Goal: Information Seeking & Learning: Learn about a topic

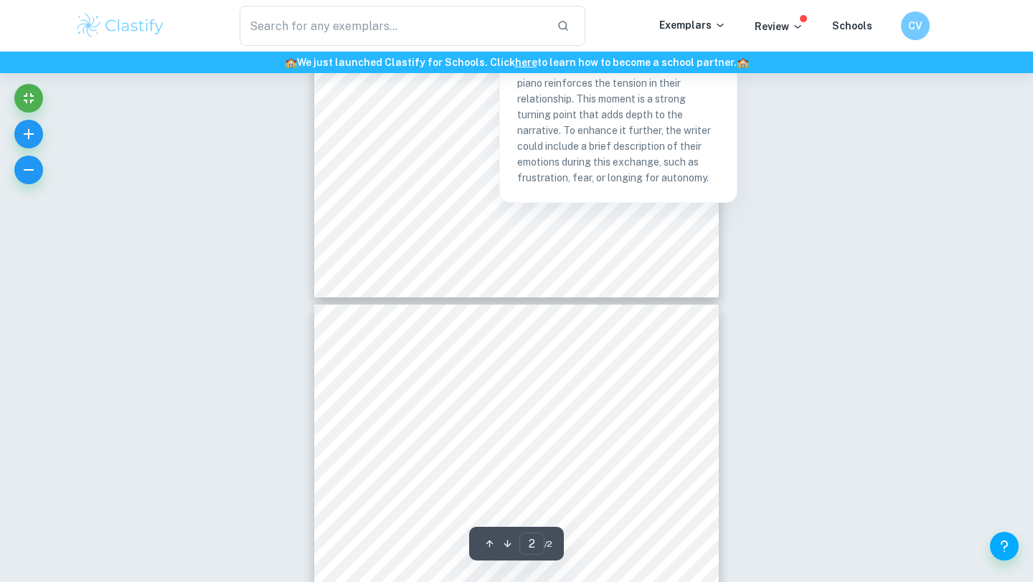
scroll to position [572, 0]
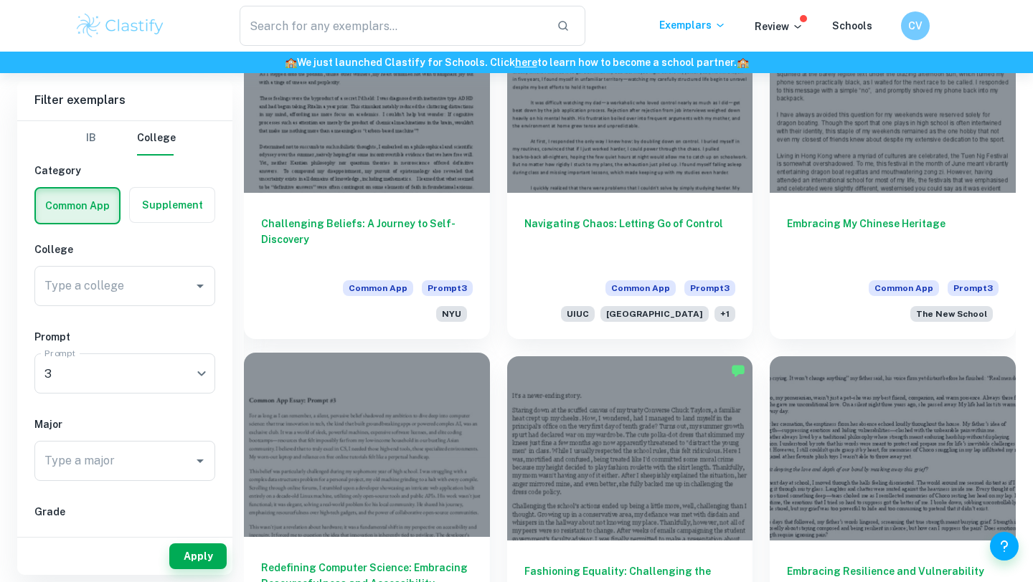
scroll to position [2681, 0]
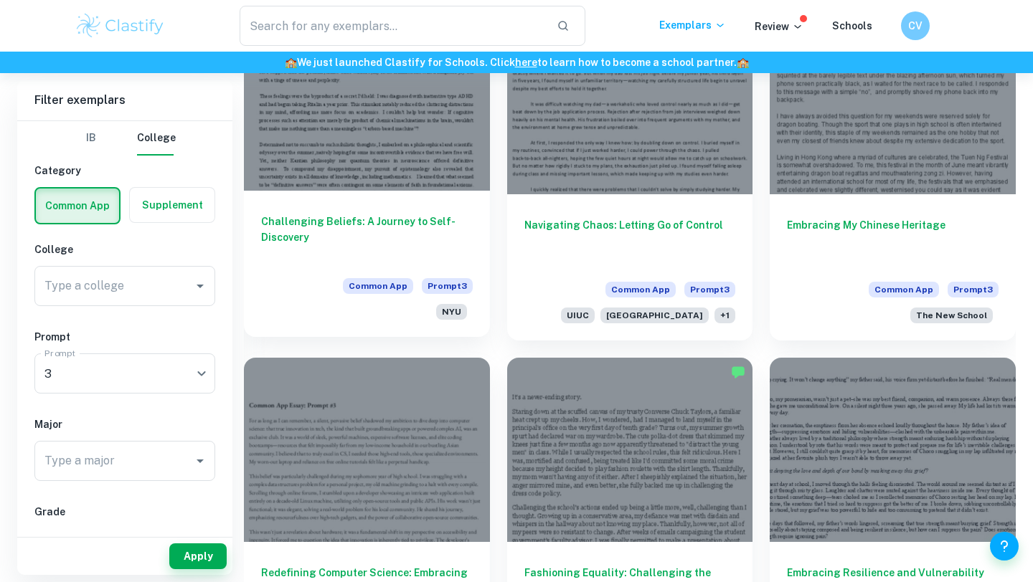
click at [465, 262] on div "Challenging Beliefs: A Journey to Self-Discovery Common App Prompt 3 NYU" at bounding box center [367, 264] width 246 height 146
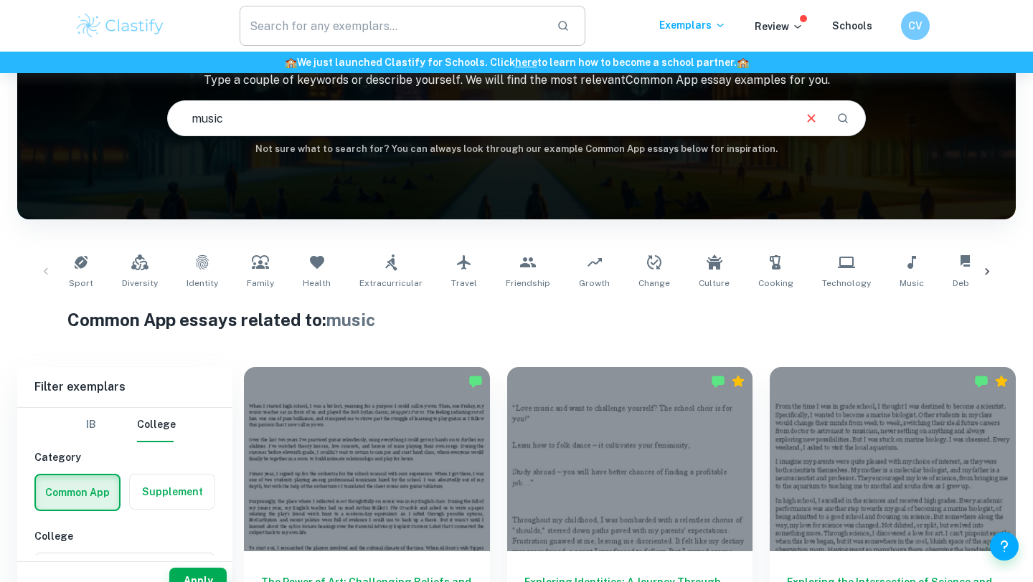
scroll to position [140, 0]
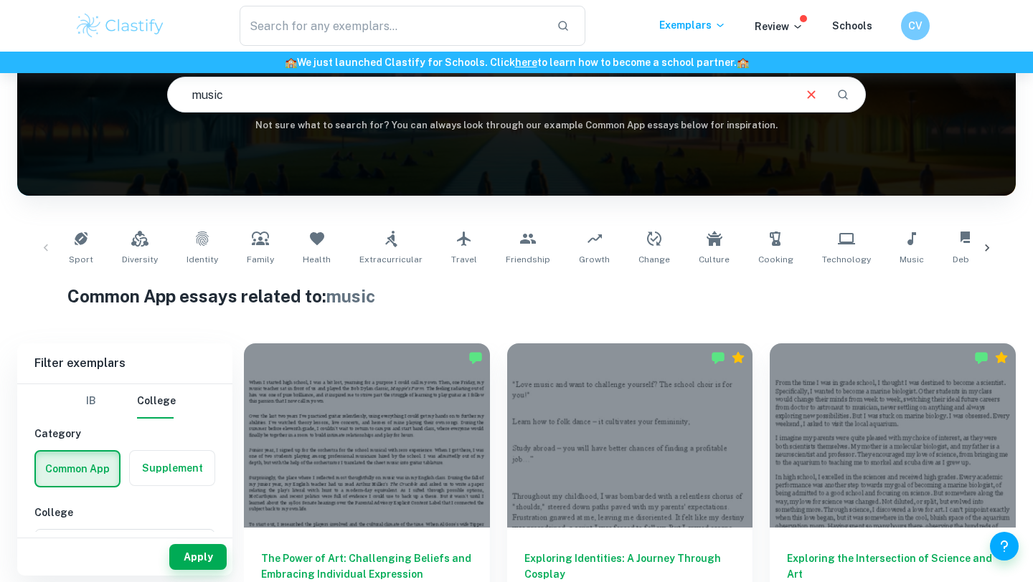
drag, startPoint x: 260, startPoint y: 104, endPoint x: 192, endPoint y: 93, distance: 69.0
click at [191, 93] on input "music" at bounding box center [480, 95] width 624 height 40
type input "chinese"
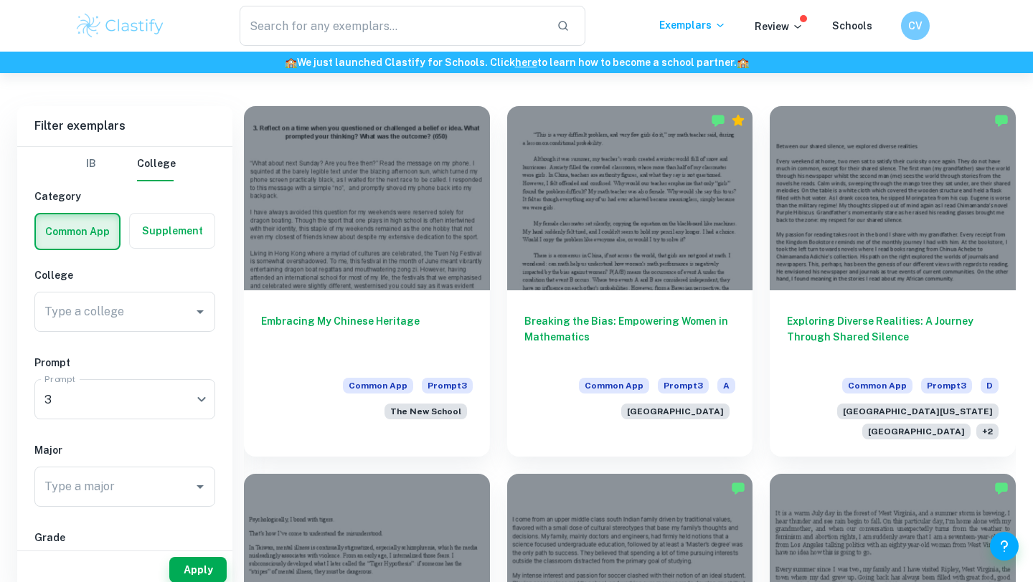
scroll to position [401, 0]
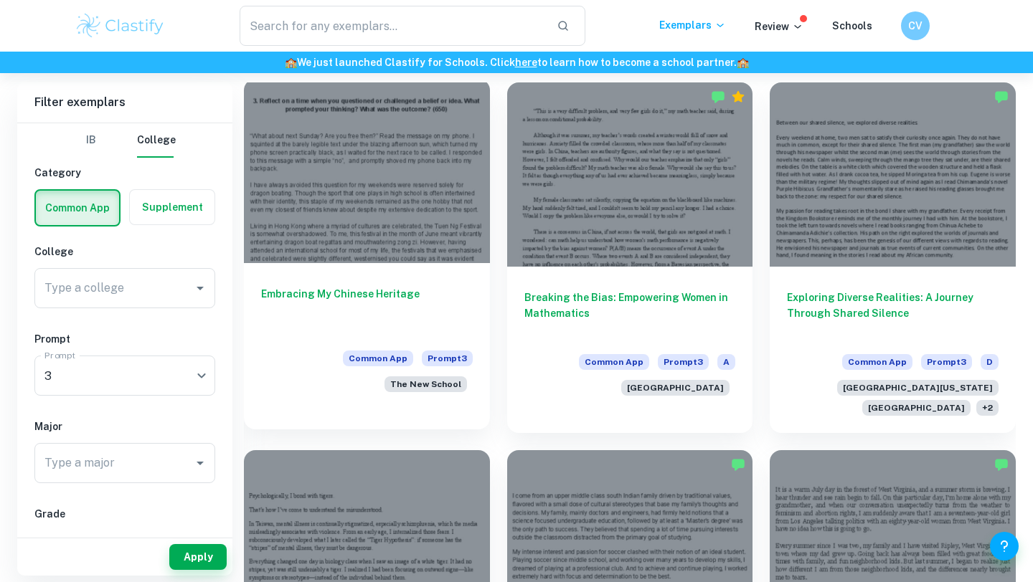
click at [322, 181] on div at bounding box center [367, 171] width 246 height 184
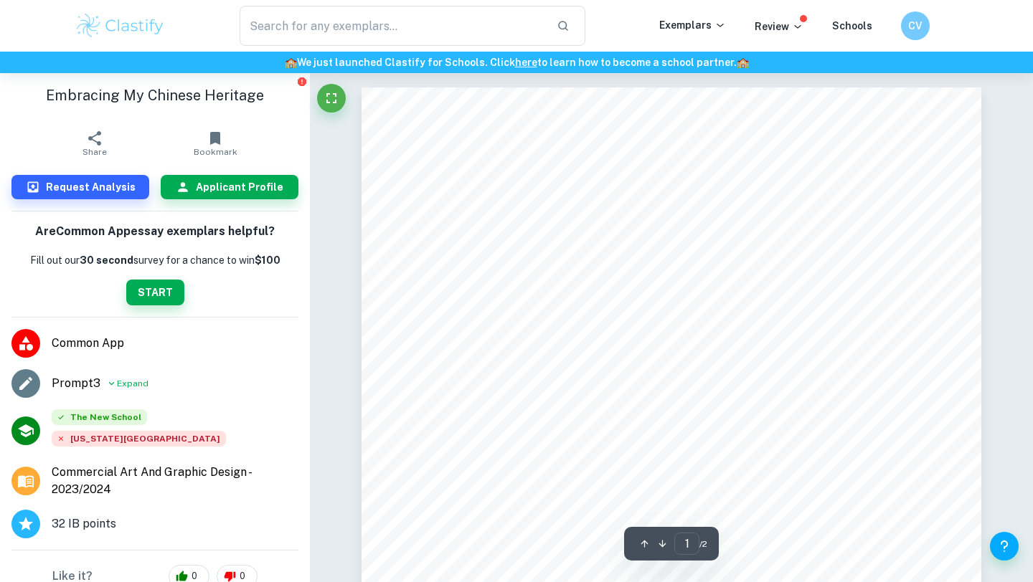
click at [129, 408] on li "The [GEOGRAPHIC_DATA] [US_STATE][GEOGRAPHIC_DATA]" at bounding box center [155, 431] width 310 height 55
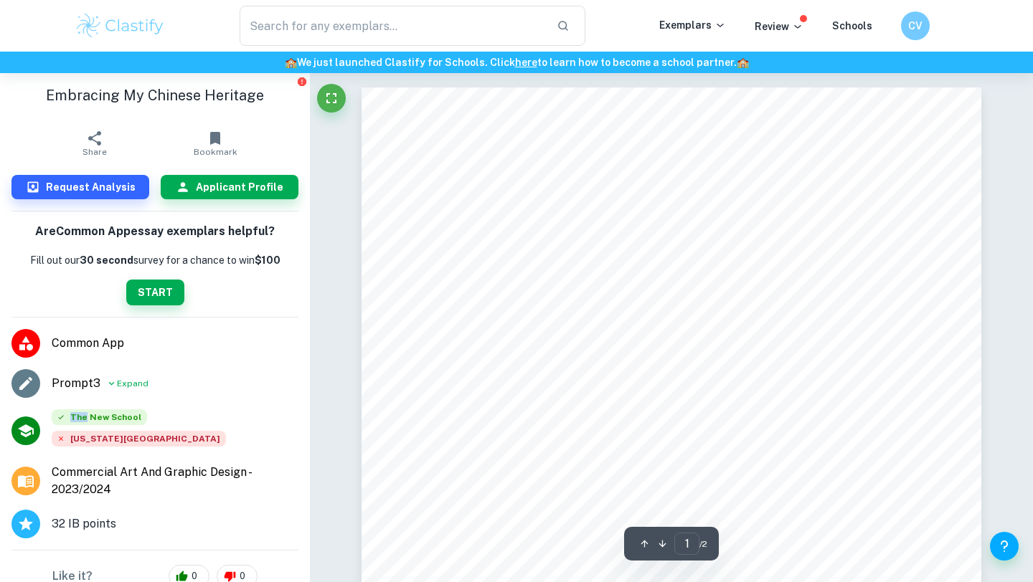
click at [129, 408] on li "The [GEOGRAPHIC_DATA] [US_STATE][GEOGRAPHIC_DATA]" at bounding box center [155, 431] width 310 height 55
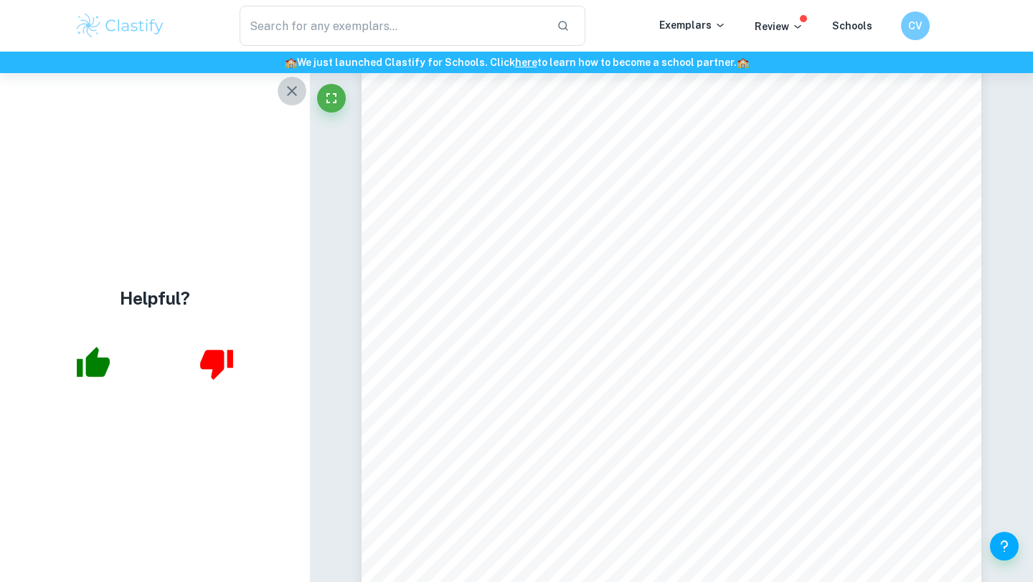
click at [301, 95] on button "button" at bounding box center [292, 91] width 29 height 29
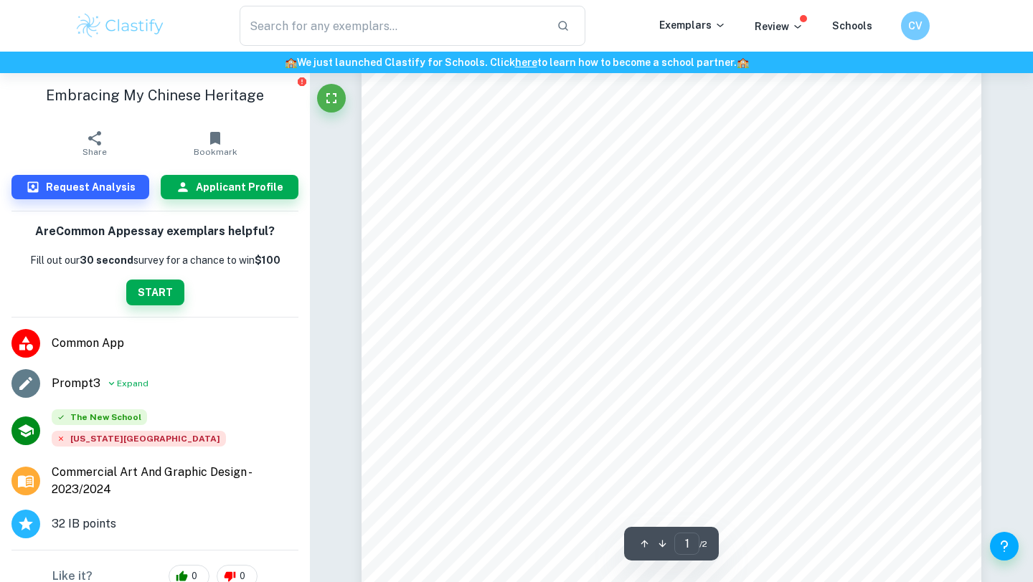
scroll to position [206, 0]
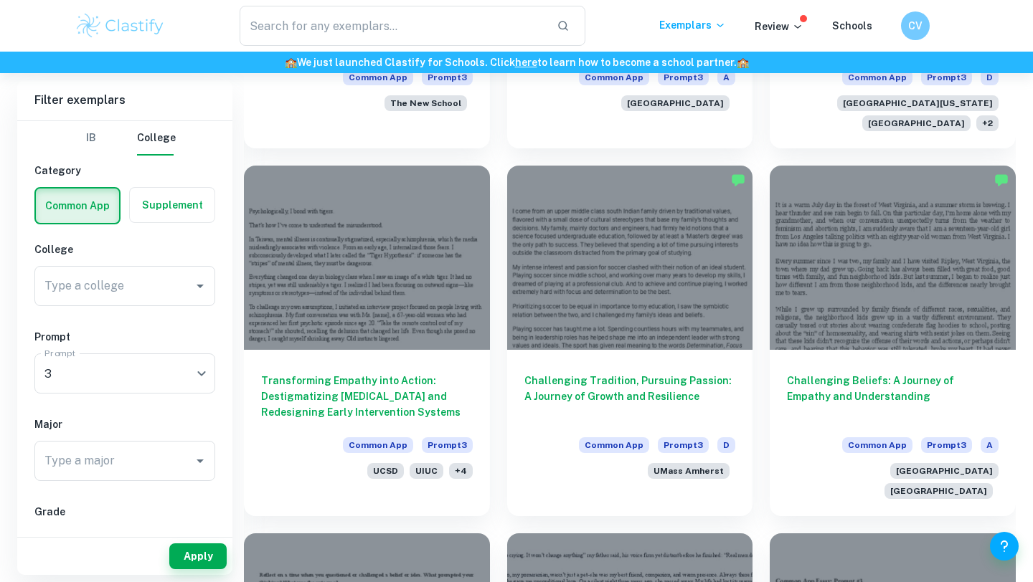
scroll to position [686, 0]
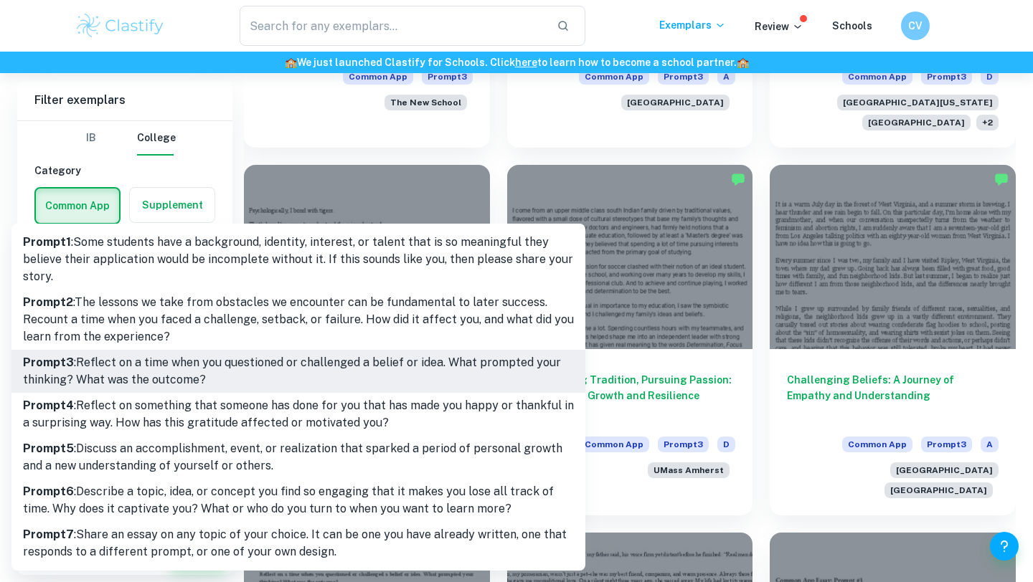
click at [197, 150] on div at bounding box center [516, 291] width 1033 height 582
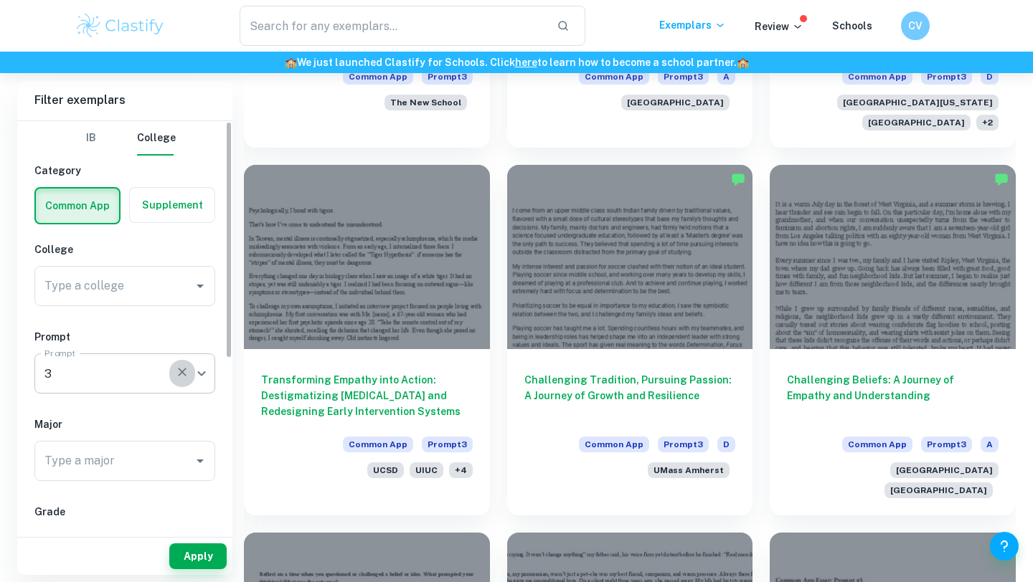
click at [184, 373] on icon "button" at bounding box center [182, 372] width 14 height 14
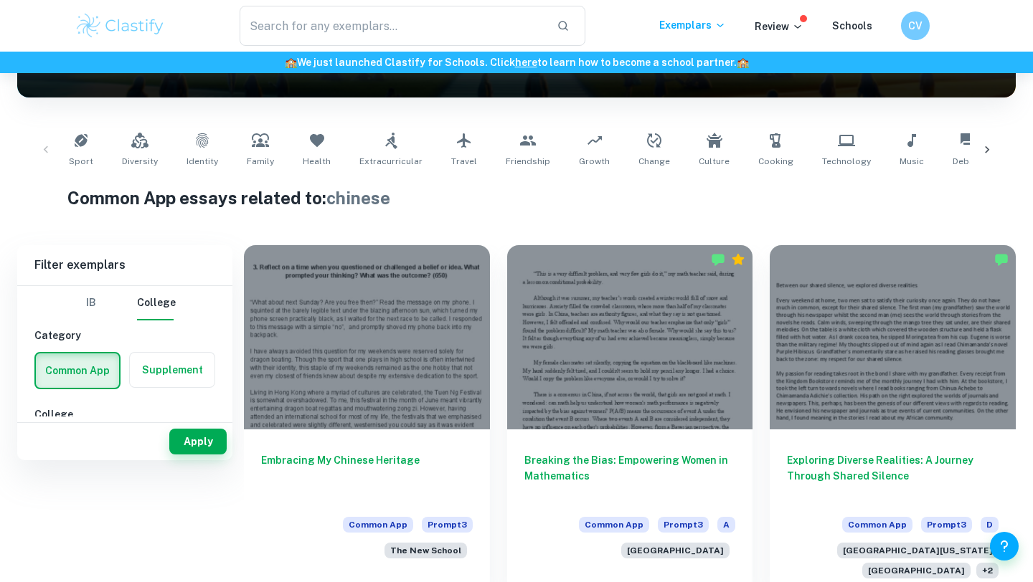
scroll to position [0, 0]
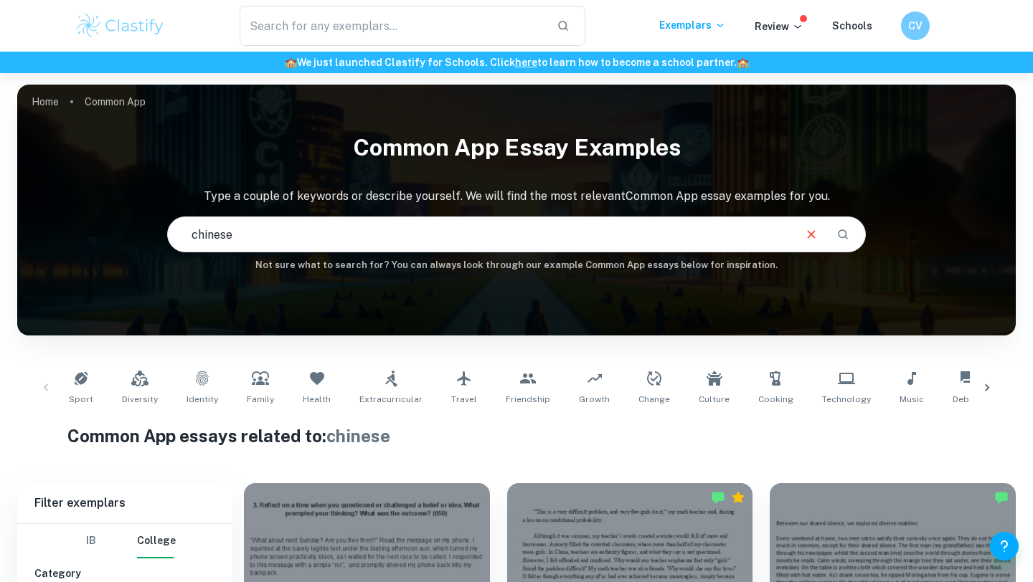
click at [249, 219] on input "chinese" at bounding box center [480, 234] width 624 height 40
click at [250, 221] on input "chinese" at bounding box center [480, 234] width 624 height 40
type input "3"
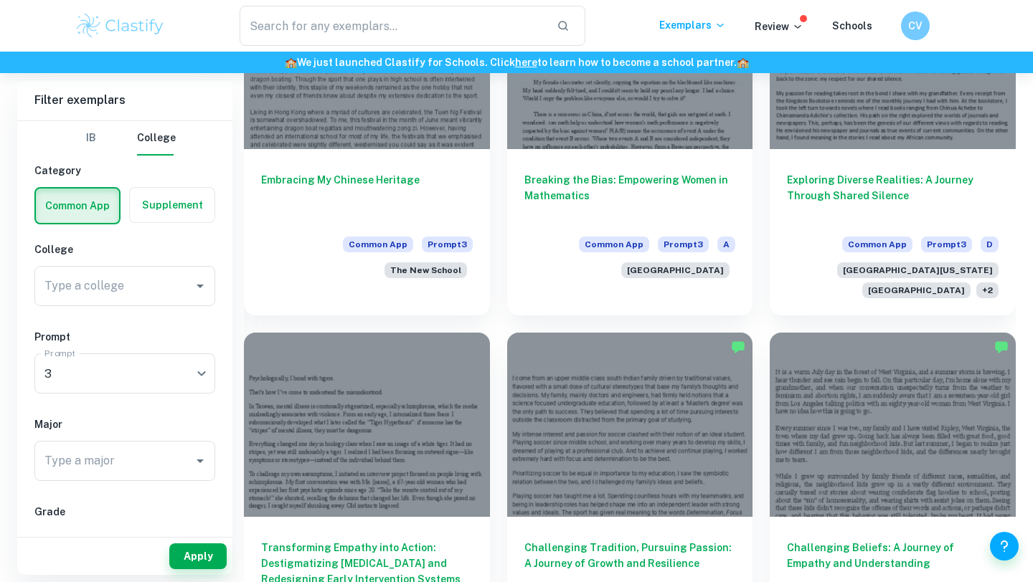
scroll to position [519, 0]
click at [197, 374] on div "3 3 Prompt" at bounding box center [124, 374] width 181 height 40
click at [186, 374] on icon "button" at bounding box center [182, 372] width 14 height 14
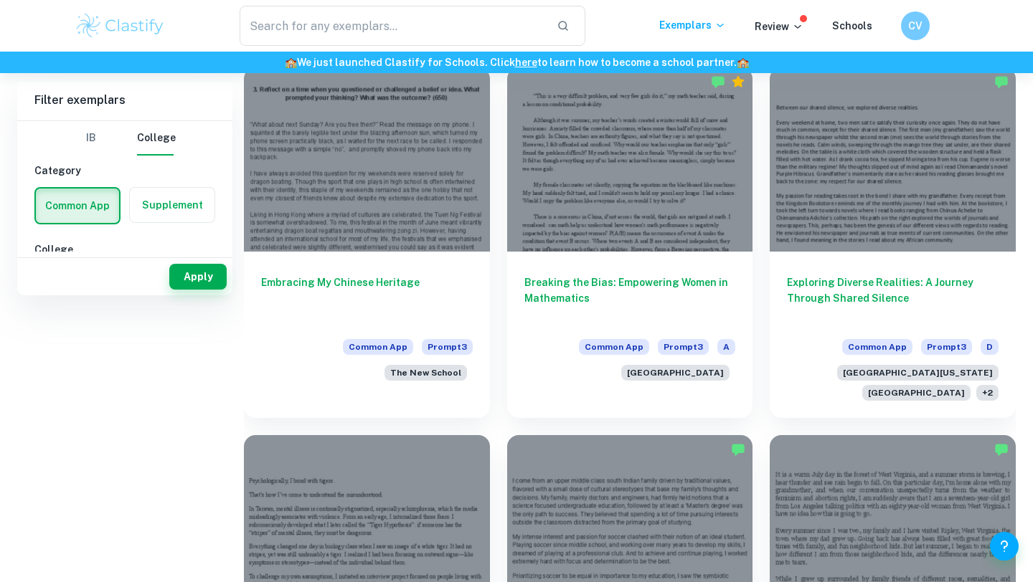
scroll to position [31, 0]
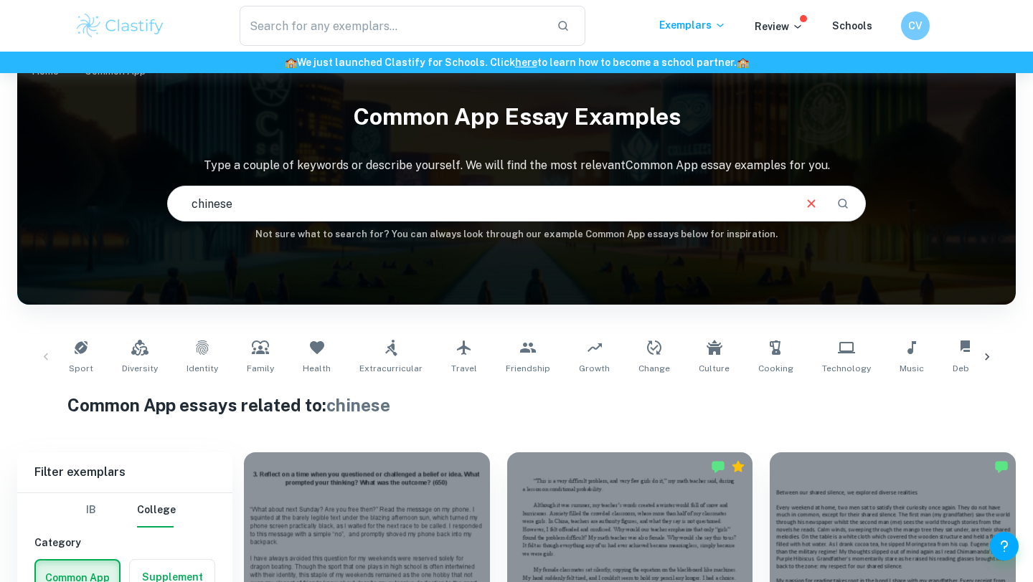
click at [318, 204] on input "chinese" at bounding box center [480, 204] width 624 height 40
type input "3"
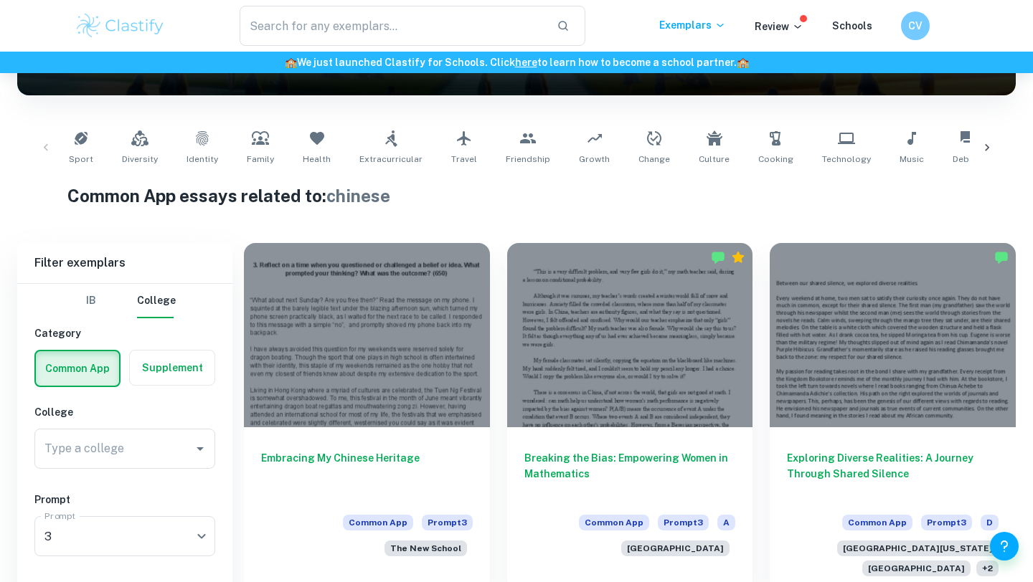
scroll to position [343, 0]
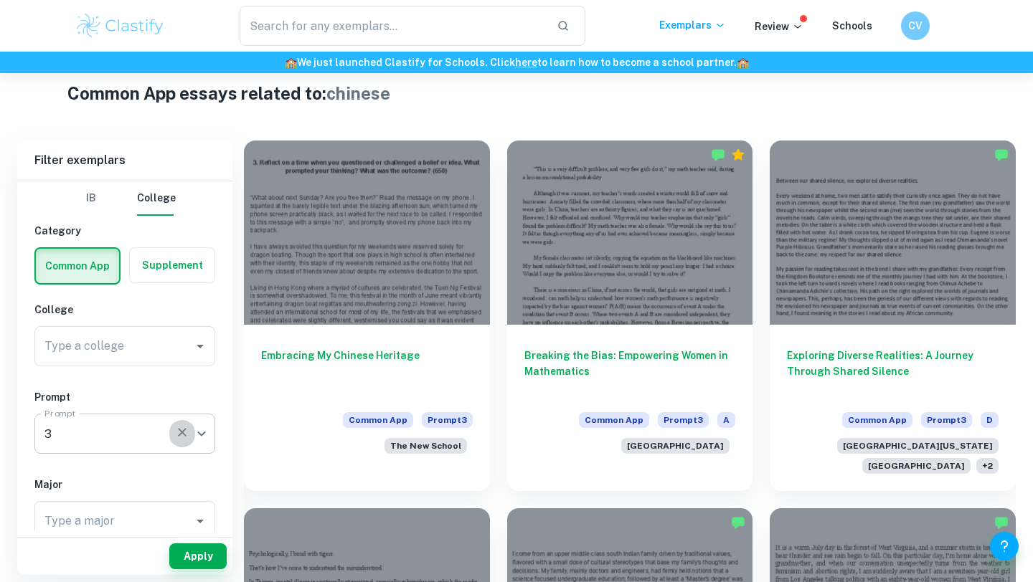
click at [177, 433] on icon "button" at bounding box center [182, 432] width 14 height 14
click at [194, 556] on button "Apply" at bounding box center [197, 557] width 57 height 26
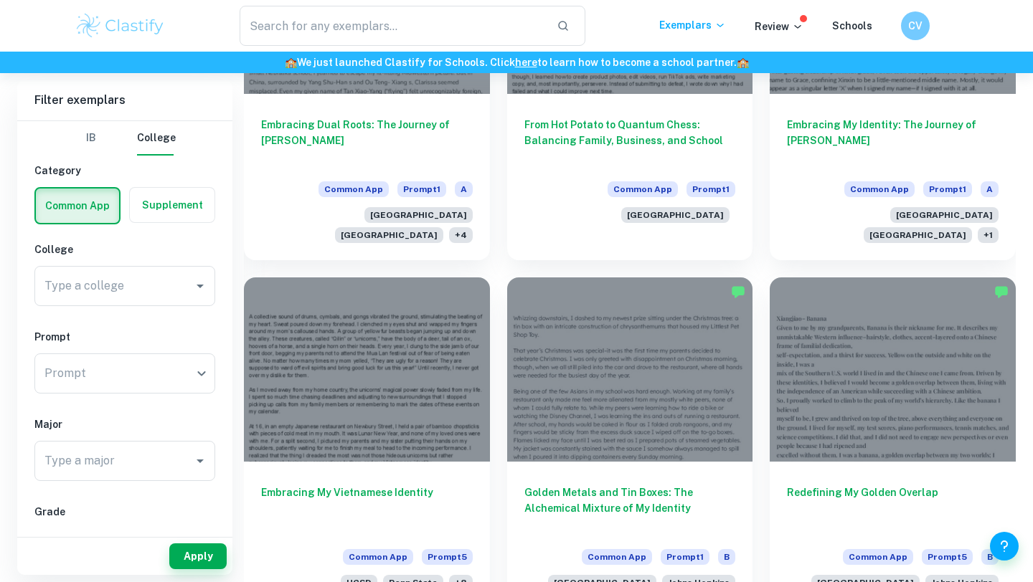
scroll to position [952, 0]
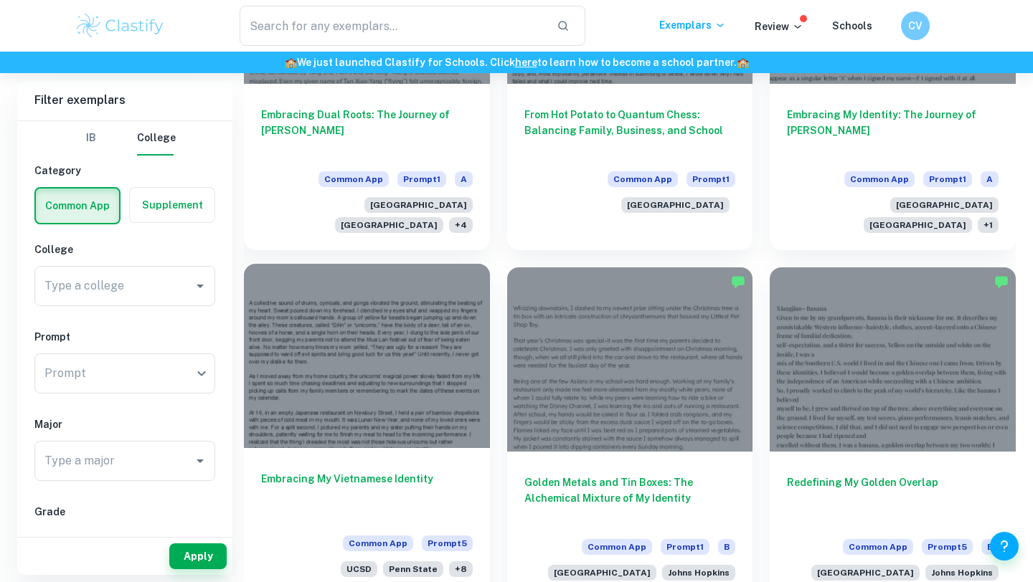
click at [427, 377] on div at bounding box center [367, 356] width 246 height 184
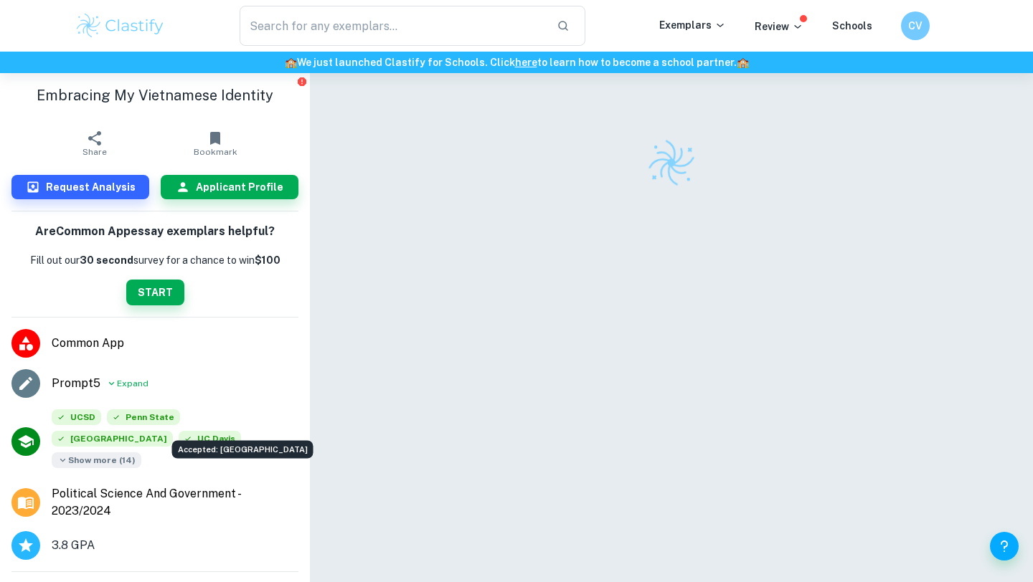
click at [189, 439] on div "Accepted: [GEOGRAPHIC_DATA]" at bounding box center [243, 445] width 144 height 29
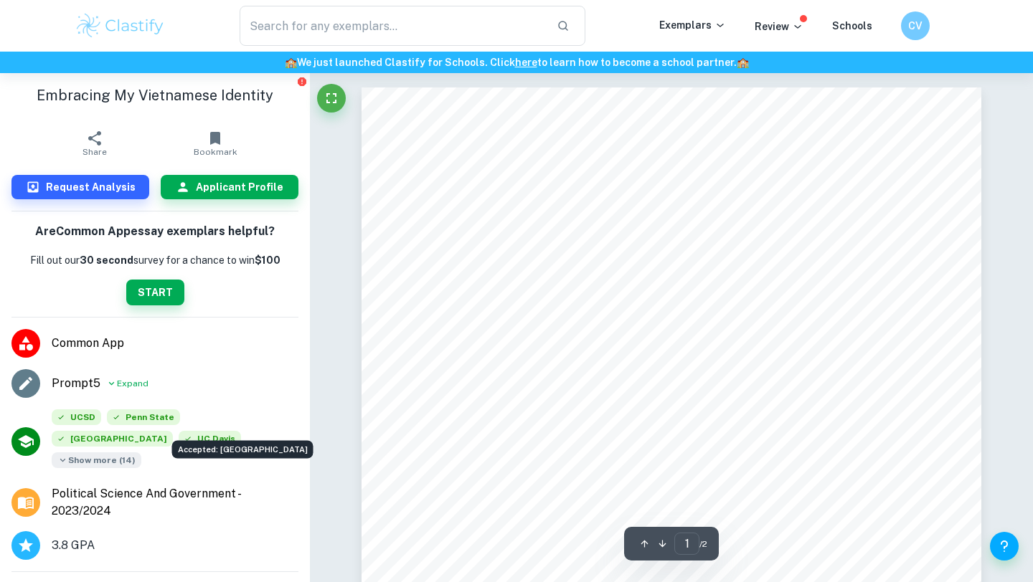
click at [188, 440] on div "Accepted: [GEOGRAPHIC_DATA]" at bounding box center [243, 445] width 144 height 29
click at [141, 453] on span "Show more ( 14 )" at bounding box center [97, 461] width 90 height 16
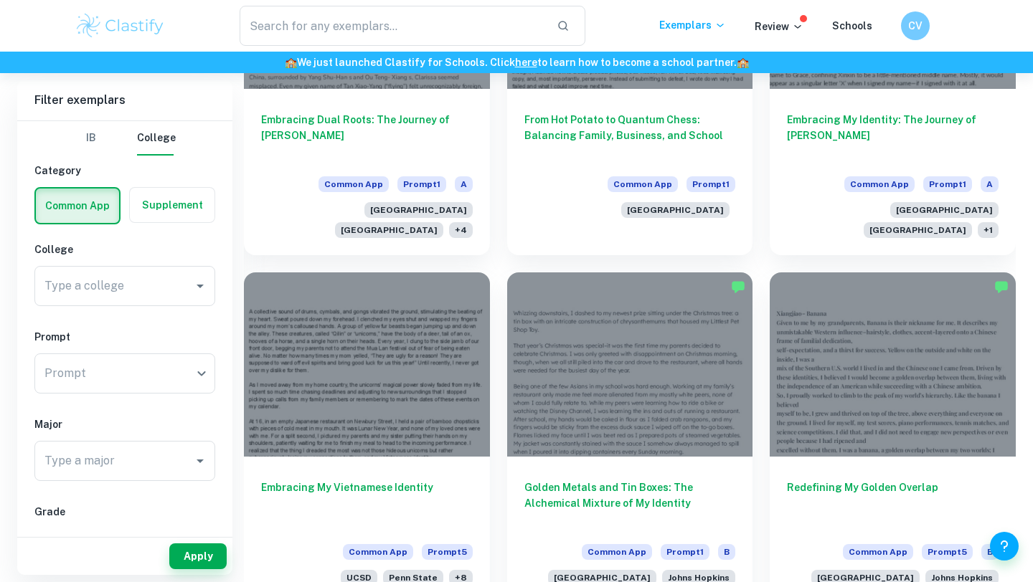
scroll to position [949, 0]
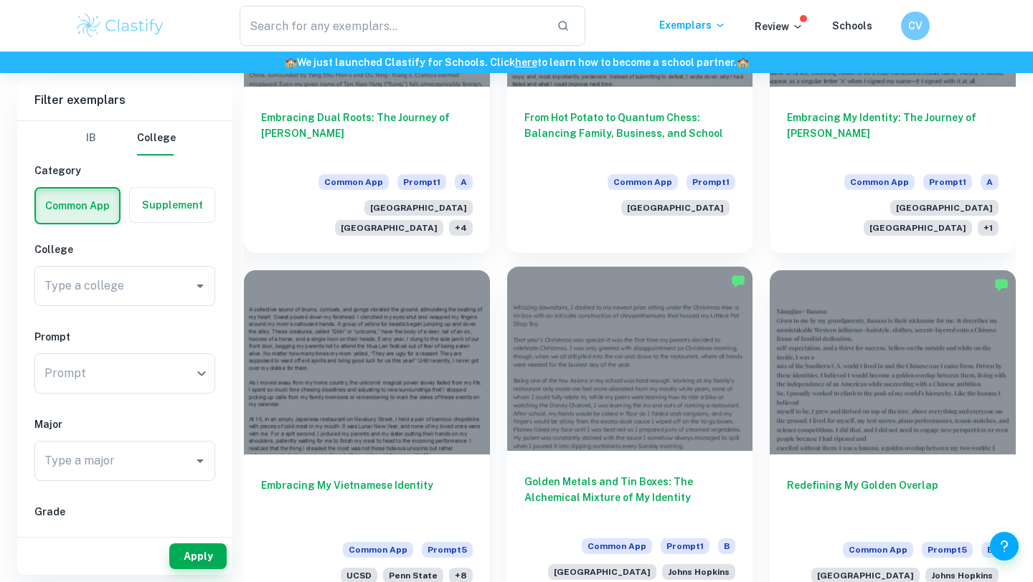
click at [557, 291] on div at bounding box center [630, 359] width 246 height 184
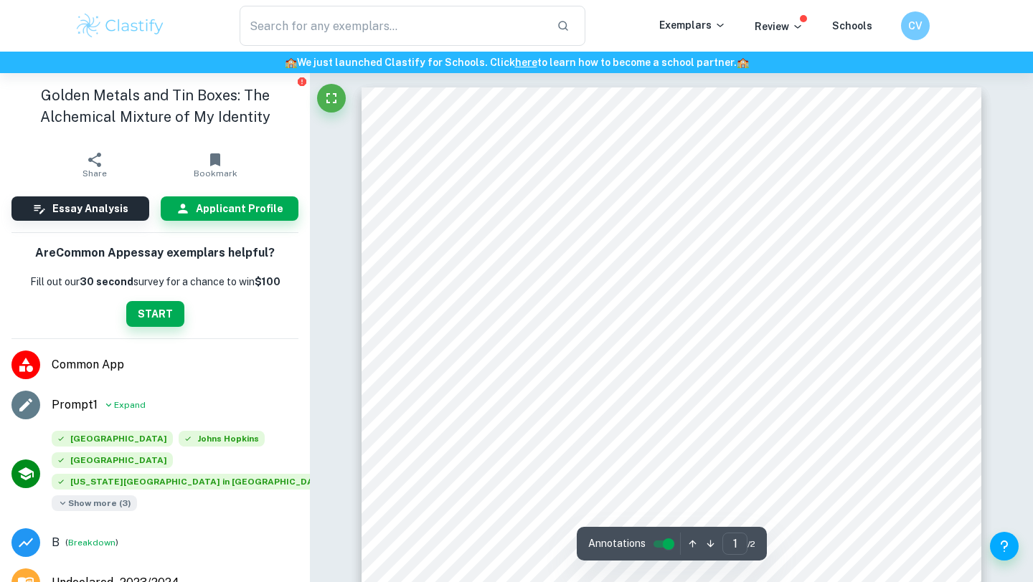
click at [75, 502] on span "Show more ( 3 )" at bounding box center [94, 504] width 85 height 16
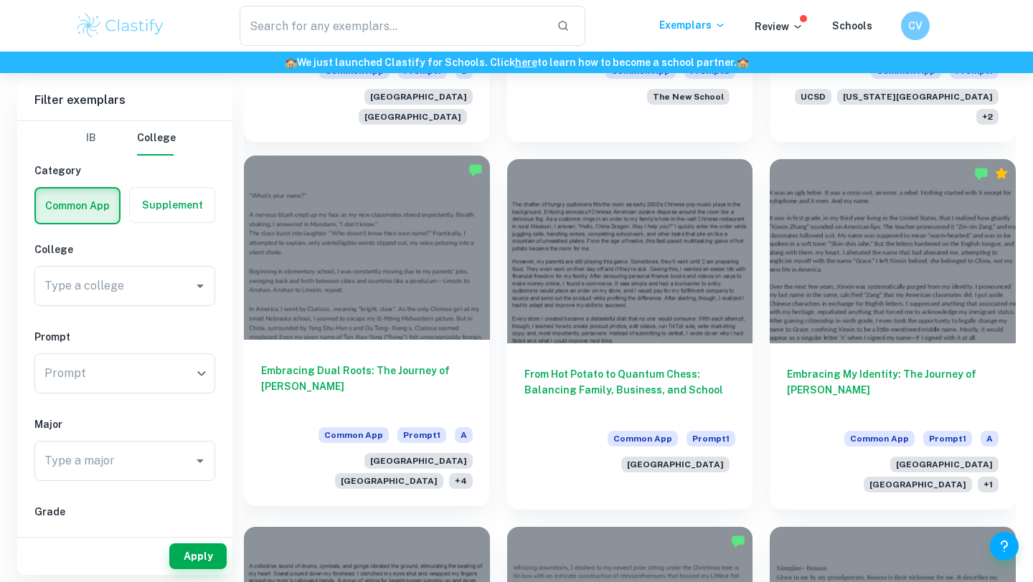
scroll to position [693, 0]
click at [296, 372] on h6 "Embracing Dual Roots: The Journey of [PERSON_NAME]" at bounding box center [367, 385] width 212 height 47
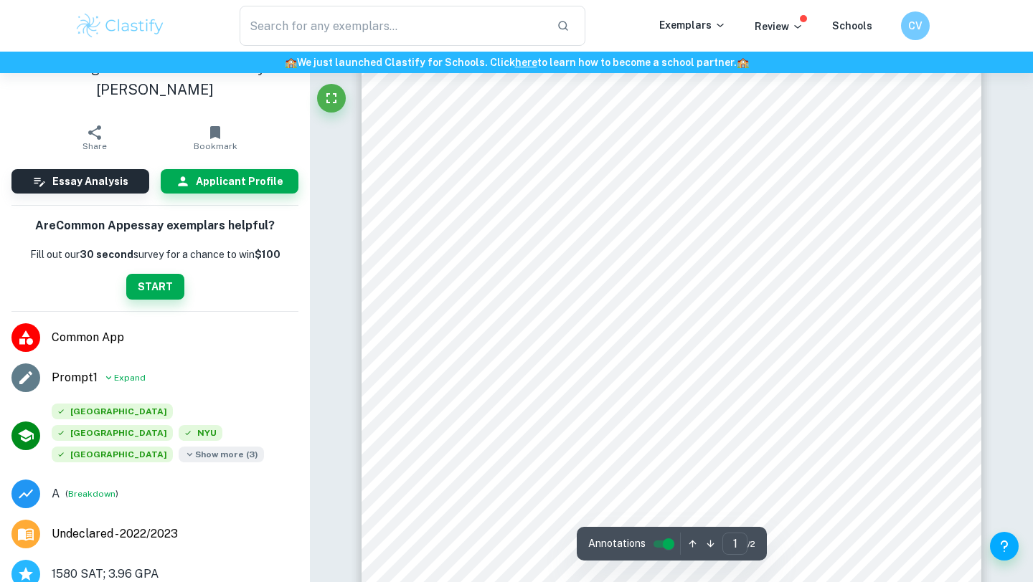
scroll to position [204, 0]
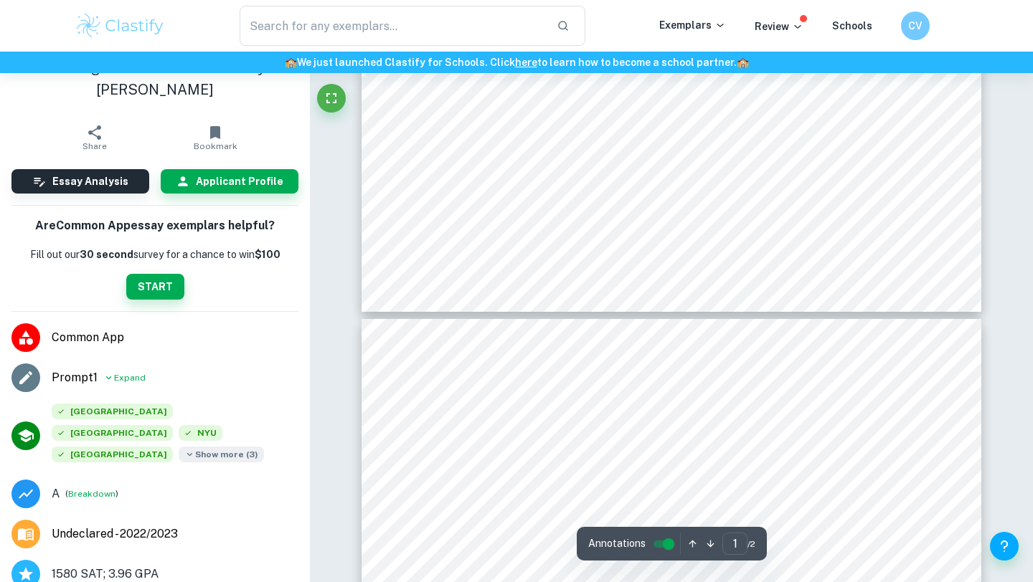
type input "2"
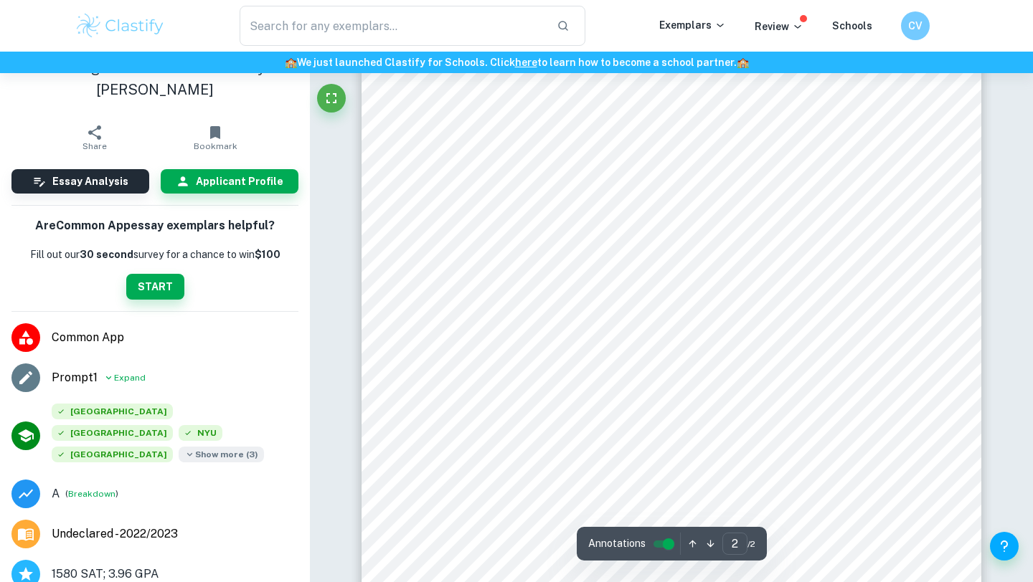
scroll to position [1131, 0]
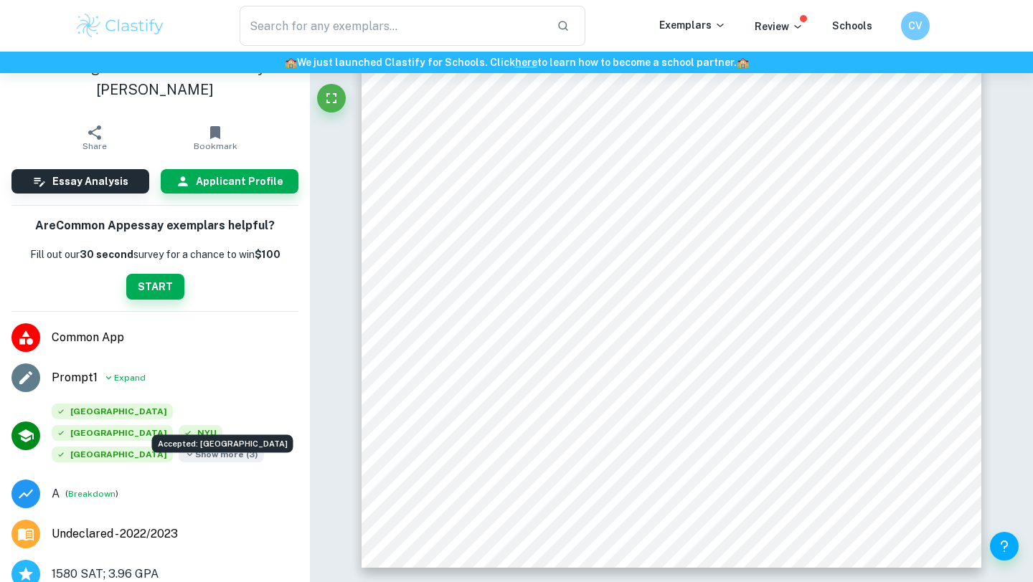
click at [187, 428] on div "Accepted: [GEOGRAPHIC_DATA]" at bounding box center [223, 439] width 144 height 29
click at [188, 428] on div "Accepted: [GEOGRAPHIC_DATA]" at bounding box center [223, 439] width 144 height 29
click at [190, 437] on div "Accepted: [GEOGRAPHIC_DATA]" at bounding box center [222, 444] width 141 height 18
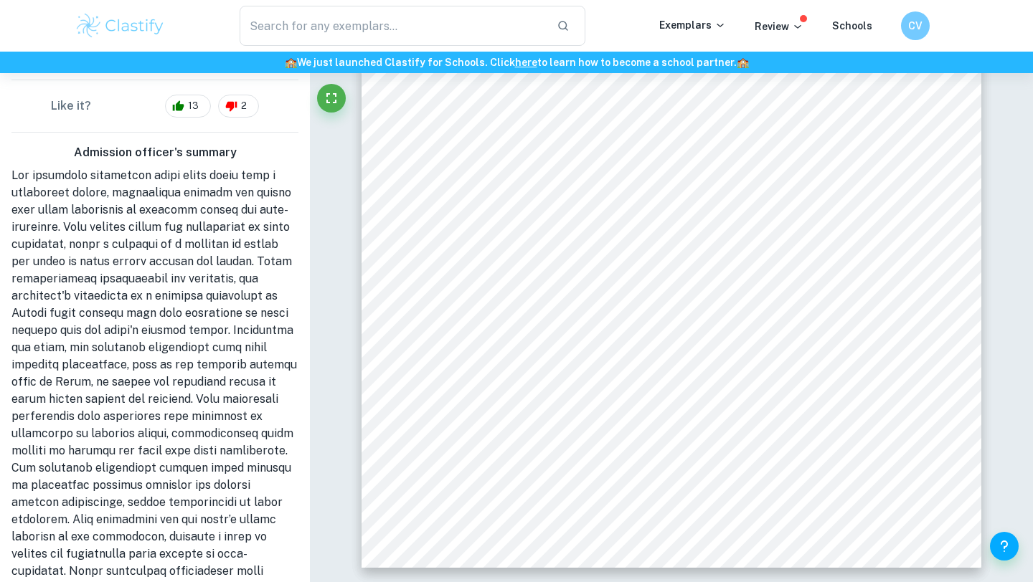
scroll to position [549, 0]
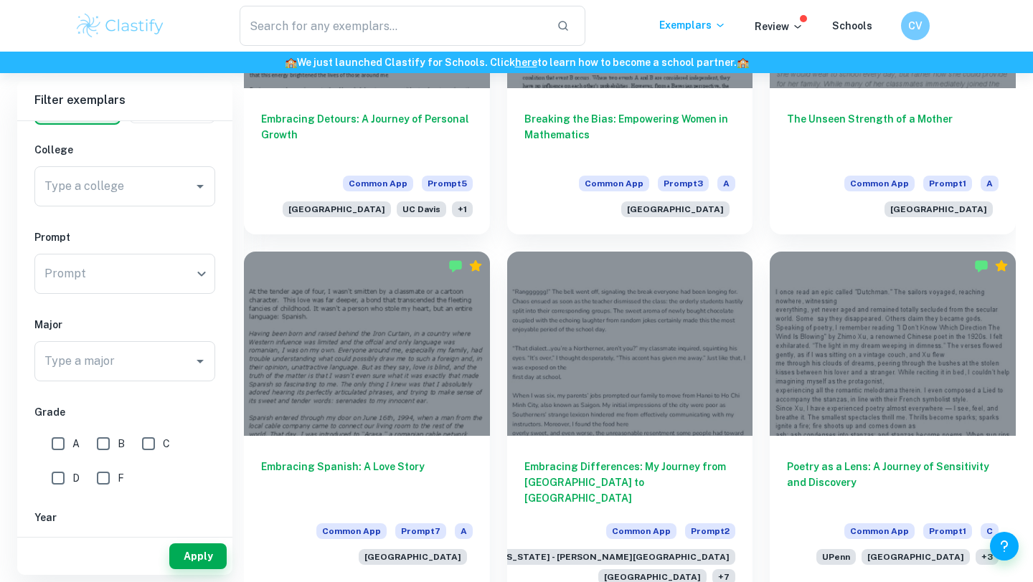
scroll to position [1689, 0]
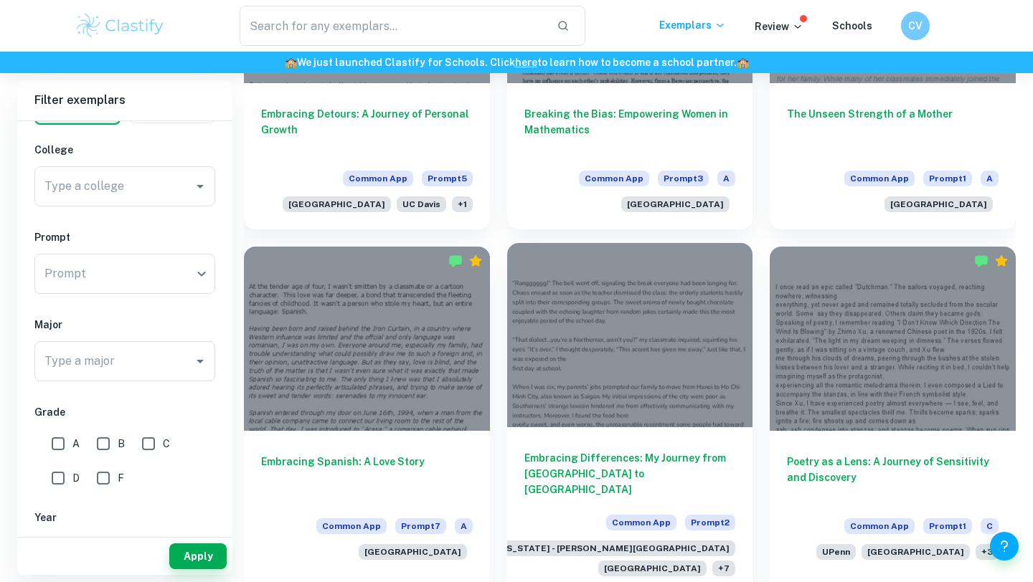
click at [578, 285] on div at bounding box center [630, 335] width 246 height 184
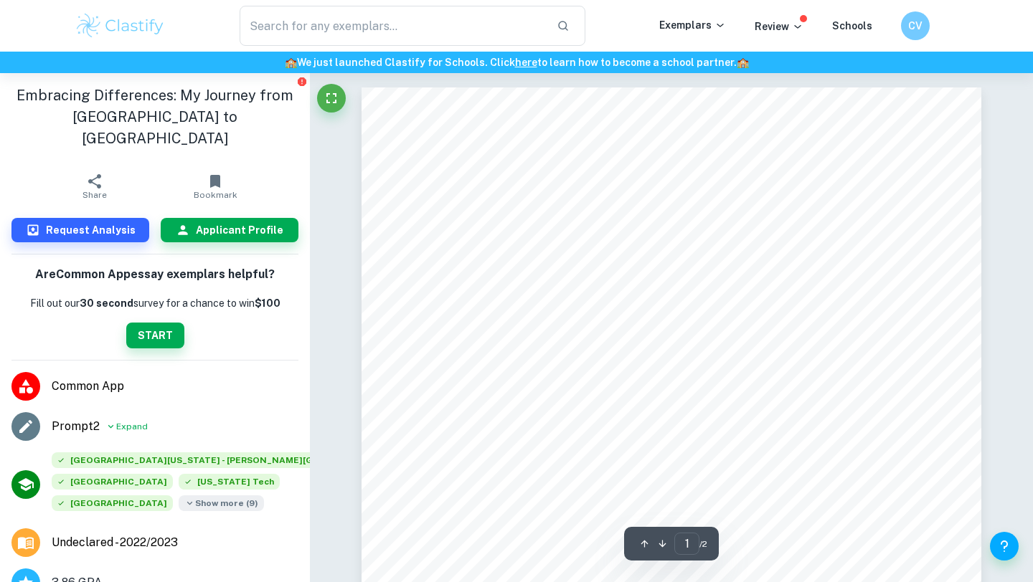
click at [197, 496] on span "Show more ( 9 )" at bounding box center [221, 504] width 85 height 16
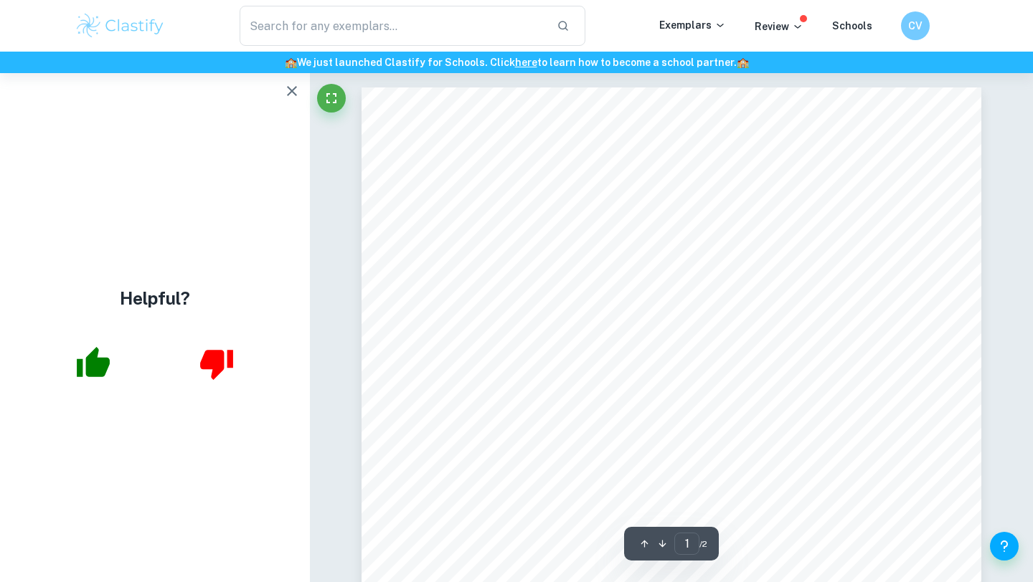
click at [295, 92] on icon "button" at bounding box center [291, 90] width 17 height 17
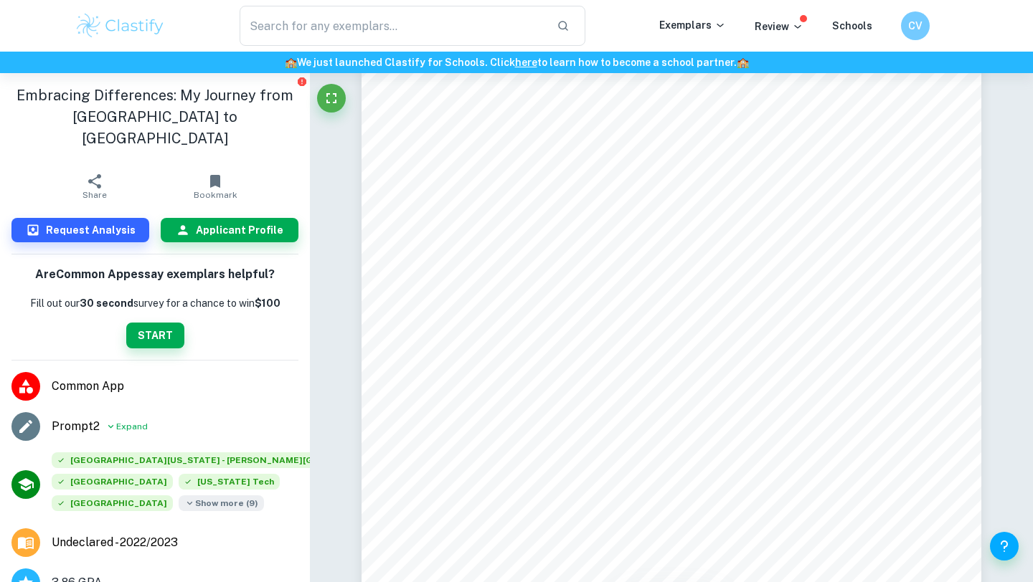
scroll to position [240, 0]
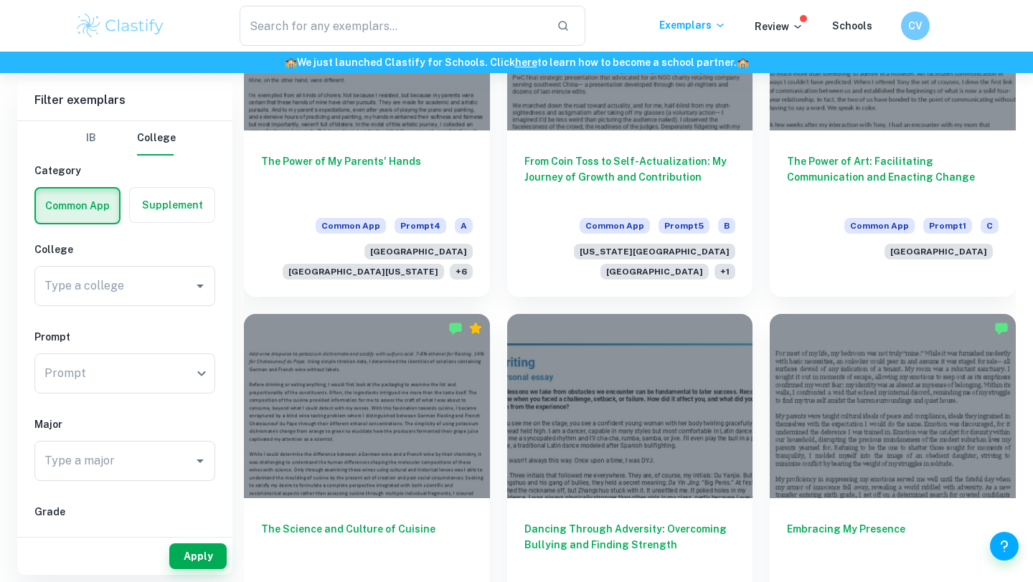
scroll to position [2726, 0]
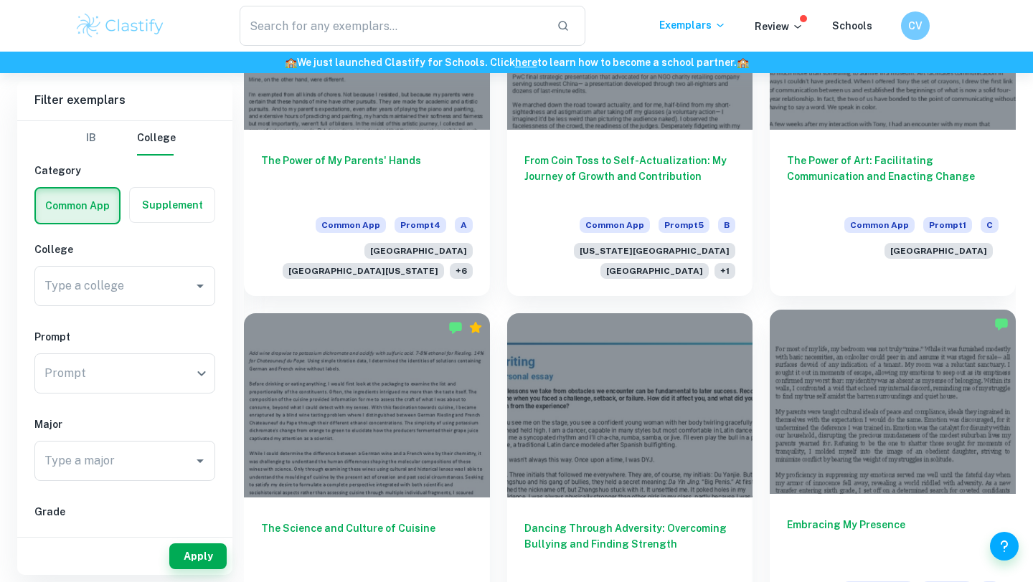
click at [896, 494] on div "Embracing My Presence Common App Prompt 2 C [GEOGRAPHIC_DATA] UPenn + 6" at bounding box center [893, 567] width 246 height 146
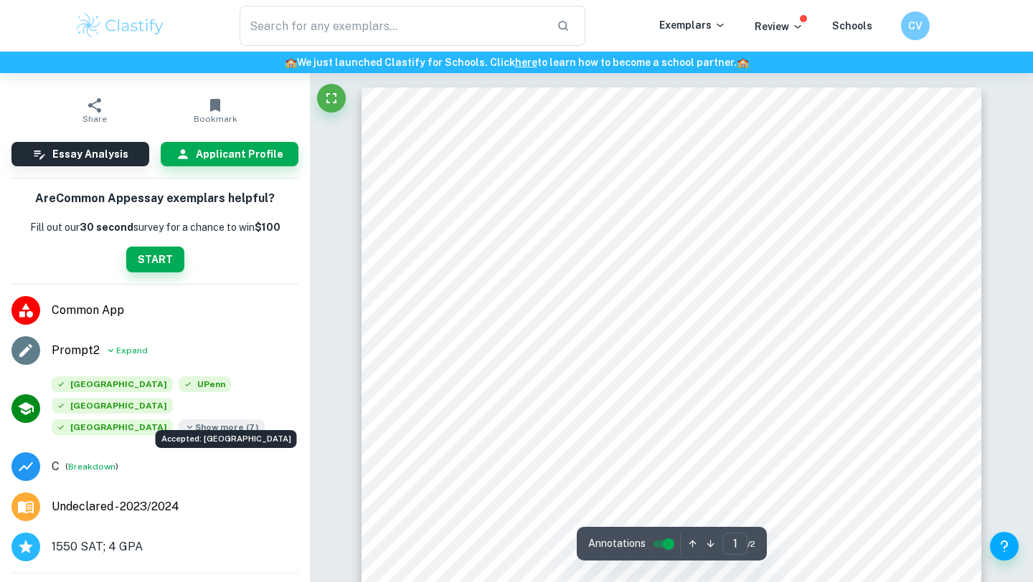
scroll to position [34, 0]
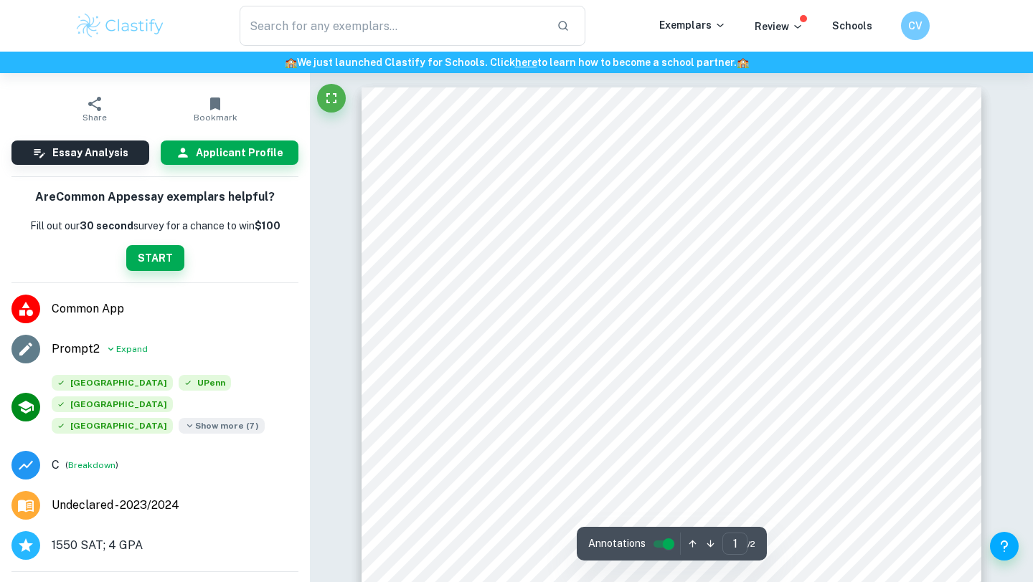
click at [179, 425] on span "Show more ( 7 )" at bounding box center [222, 426] width 86 height 16
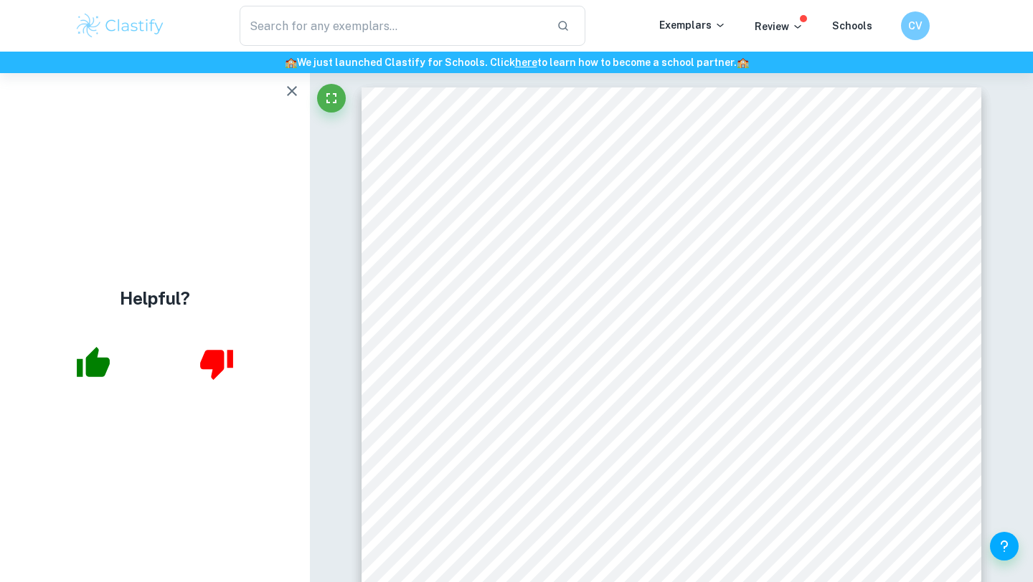
scroll to position [0, 0]
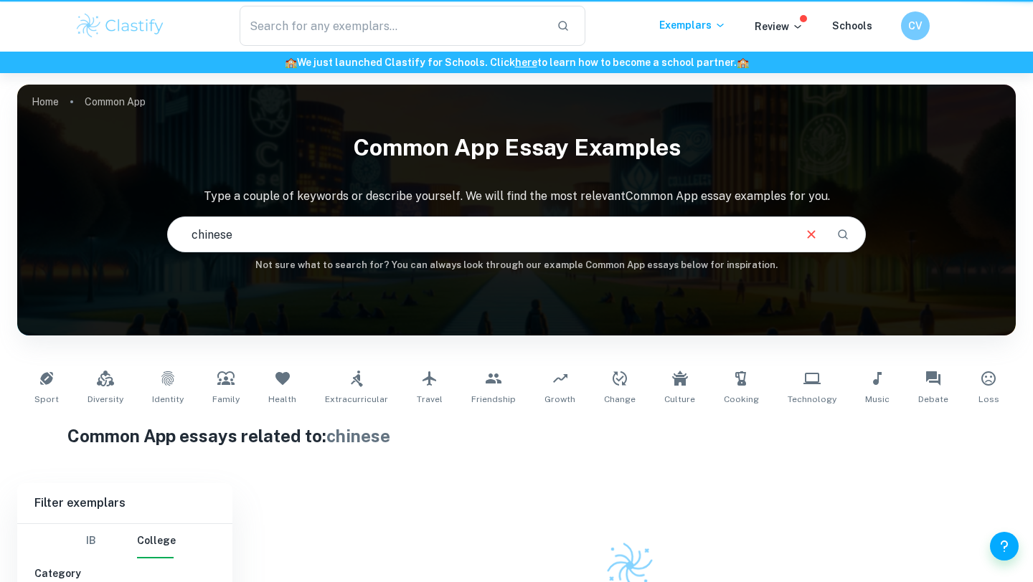
scroll to position [116, 0]
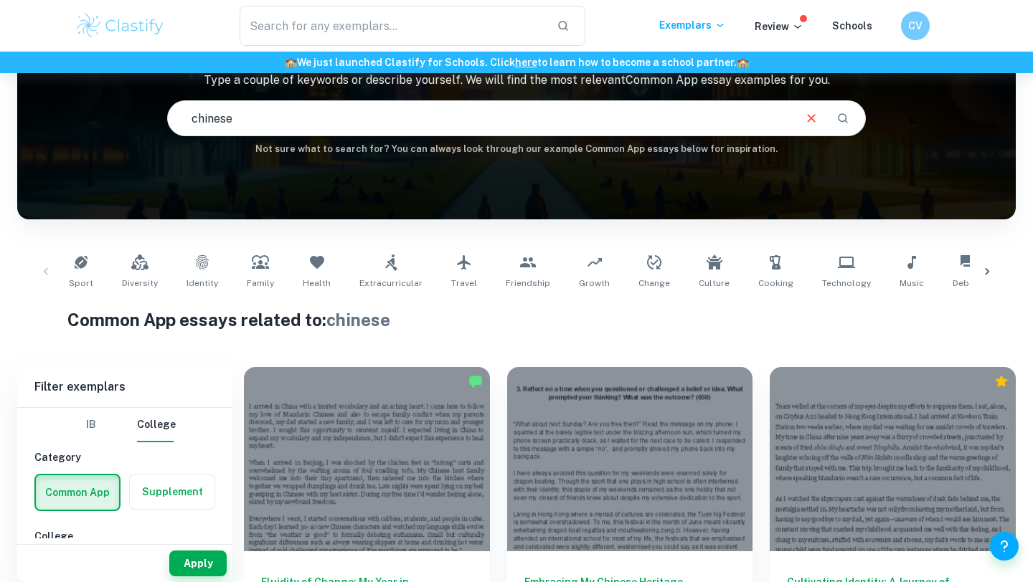
drag, startPoint x: 233, startPoint y: 115, endPoint x: 184, endPoint y: 105, distance: 50.5
click at [183, 105] on input "chinese" at bounding box center [480, 118] width 624 height 40
click at [271, 131] on input "chinese" at bounding box center [480, 118] width 624 height 40
drag, startPoint x: 272, startPoint y: 131, endPoint x: 167, endPoint y: 105, distance: 108.0
click at [167, 105] on div "Common App Essay Examples Type a couple of keywords or describe yourself. We wi…" at bounding box center [516, 83] width 999 height 148
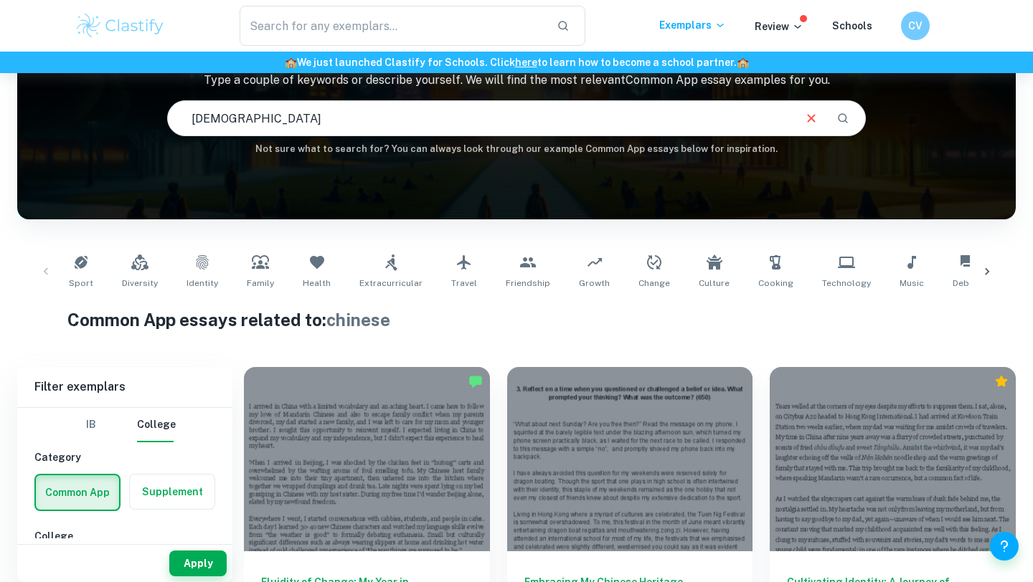
type input "[DEMOGRAPHIC_DATA]"
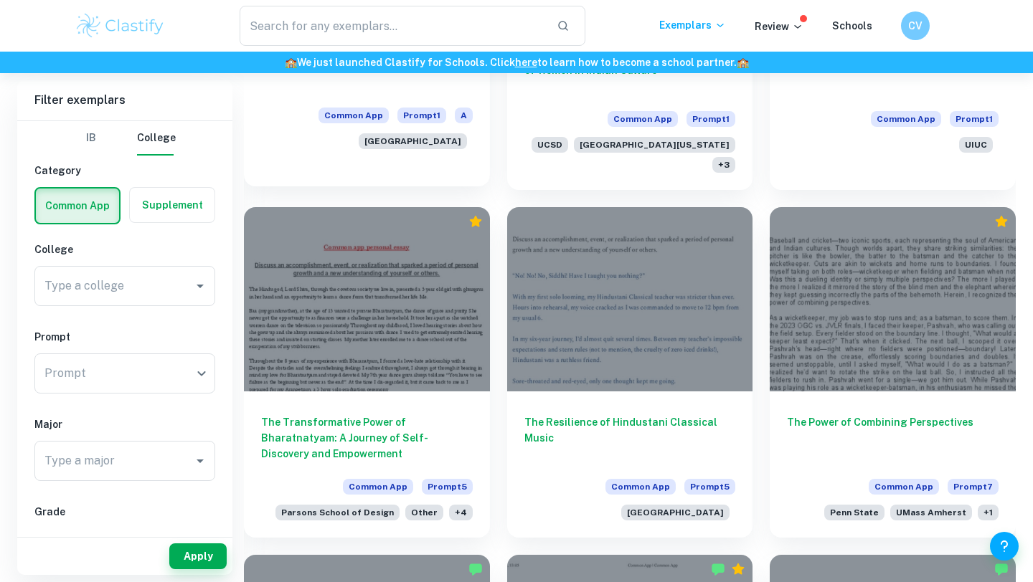
scroll to position [648, 0]
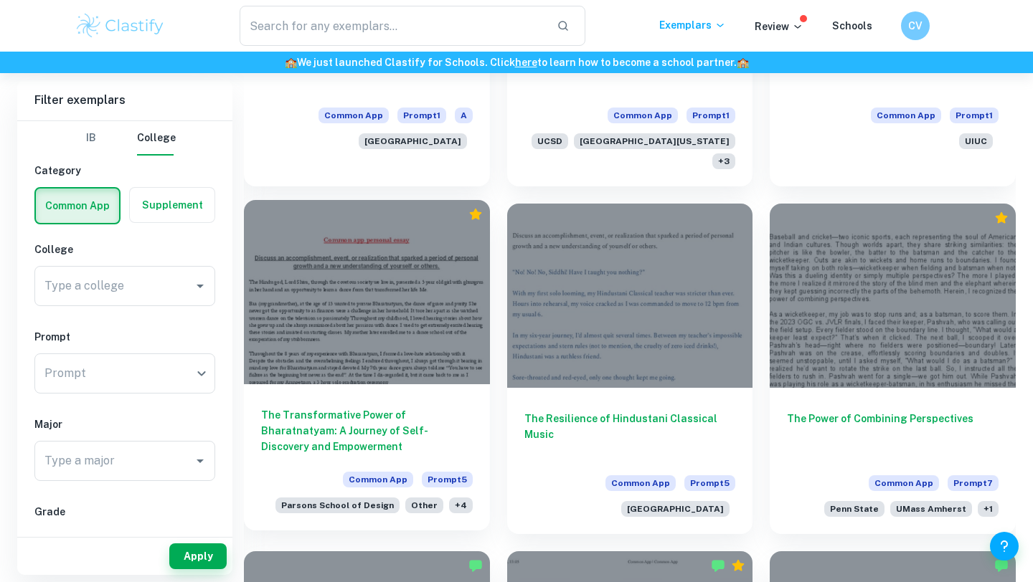
click at [334, 420] on h6 "The Transformative Power of Bharatnatyam: A Journey of Self-Discovery and Empow…" at bounding box center [367, 430] width 212 height 47
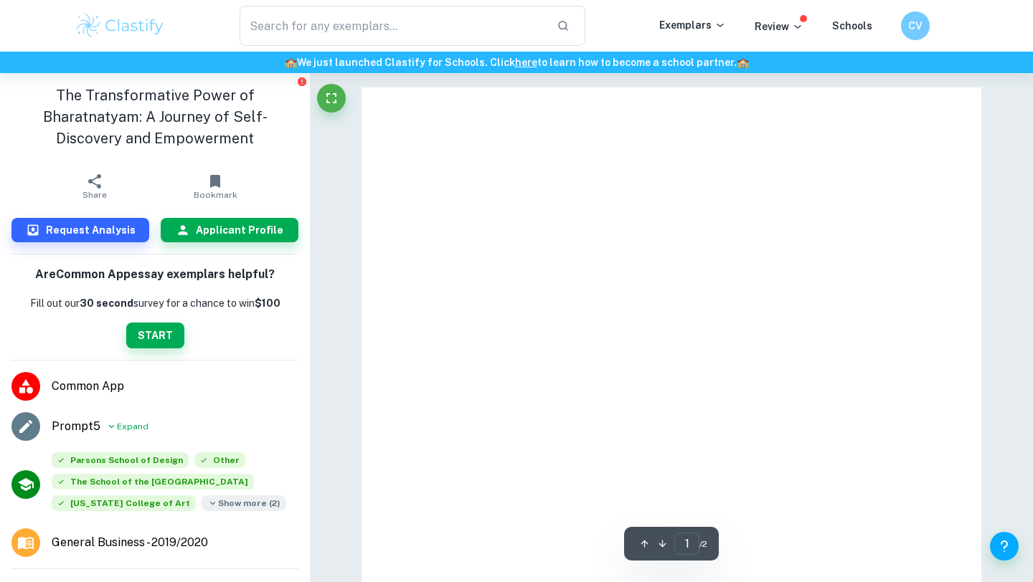
click at [243, 505] on span "Show more ( 2 )" at bounding box center [244, 504] width 85 height 16
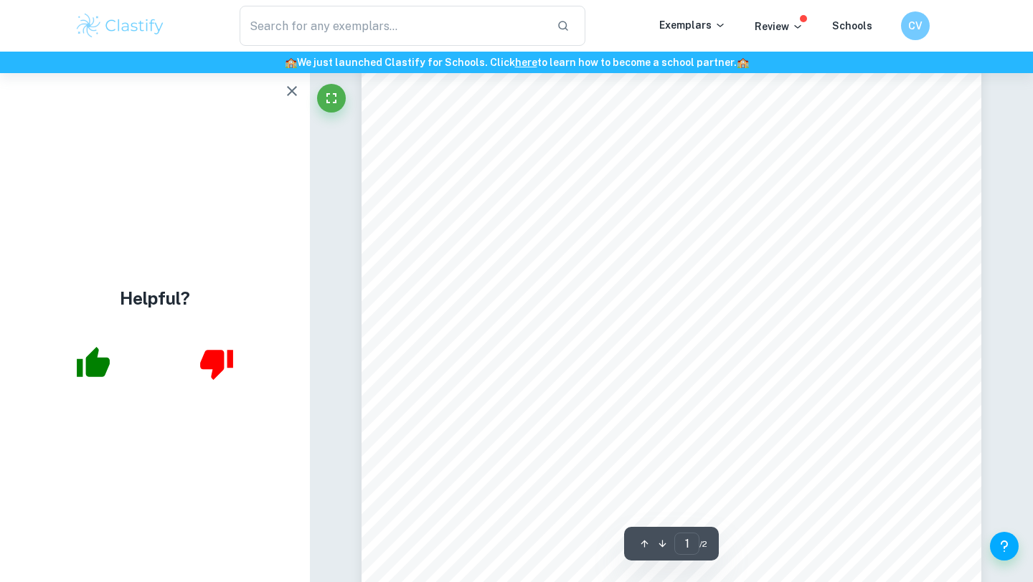
scroll to position [72, 0]
click at [288, 82] on icon "button" at bounding box center [291, 90] width 17 height 17
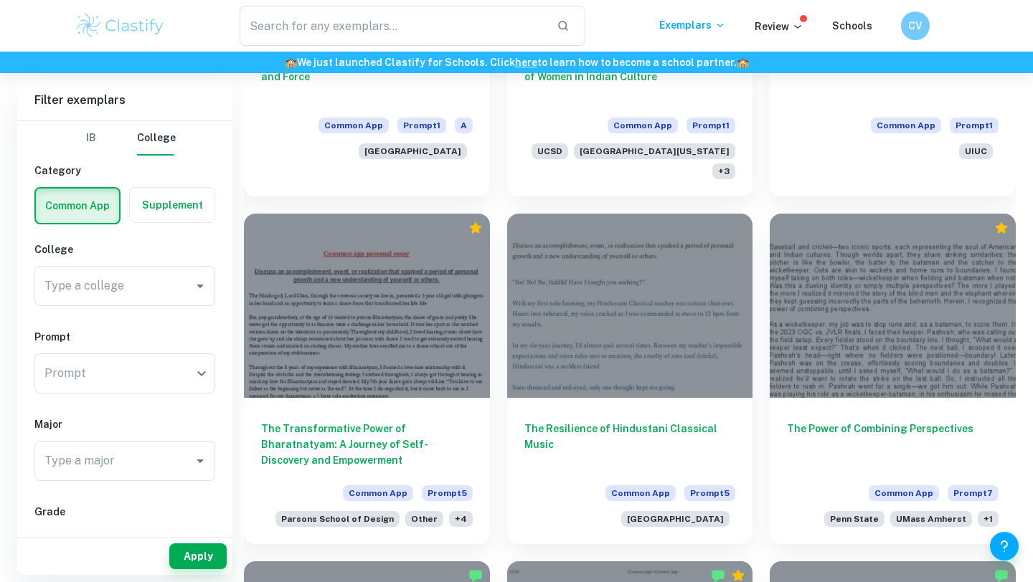
scroll to position [641, 0]
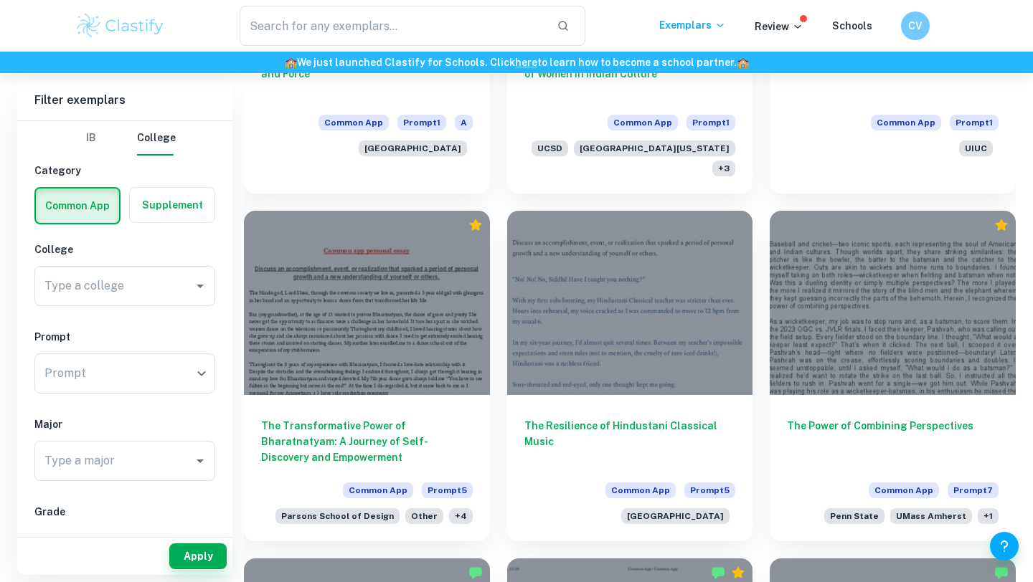
click at [420, 418] on h6 "The Transformative Power of Bharatnatyam: A Journey of Self-Discovery and Empow…" at bounding box center [367, 441] width 212 height 47
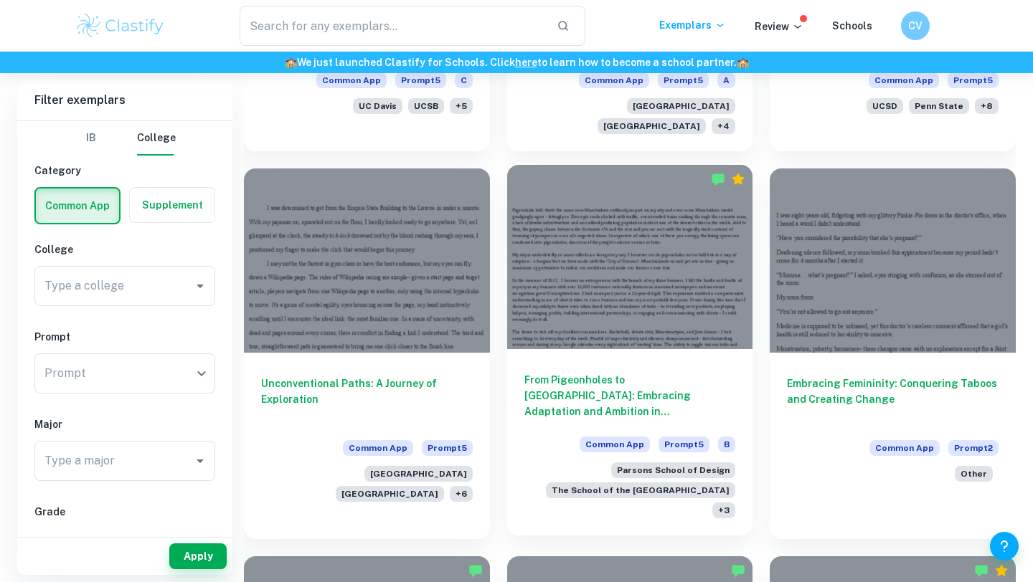
scroll to position [1768, 0]
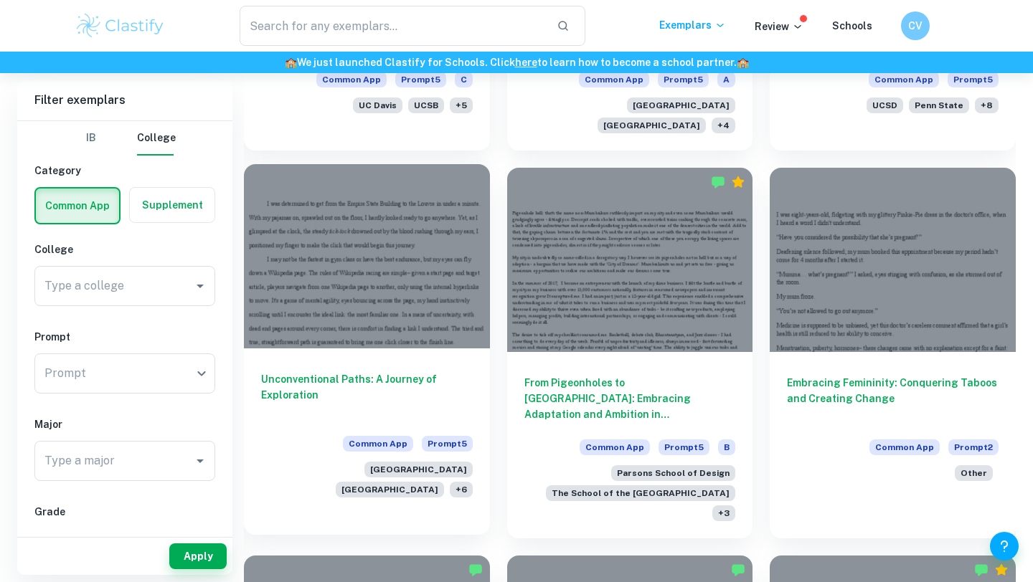
click at [453, 436] on div "Common App Prompt 5" at bounding box center [408, 448] width 130 height 24
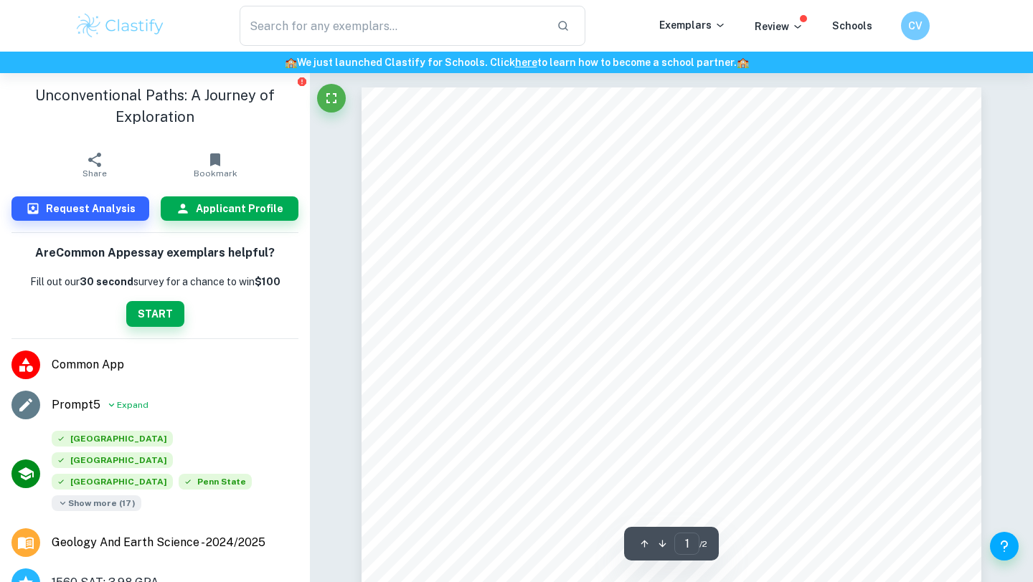
click at [98, 496] on span "Show more ( 17 )" at bounding box center [97, 504] width 90 height 16
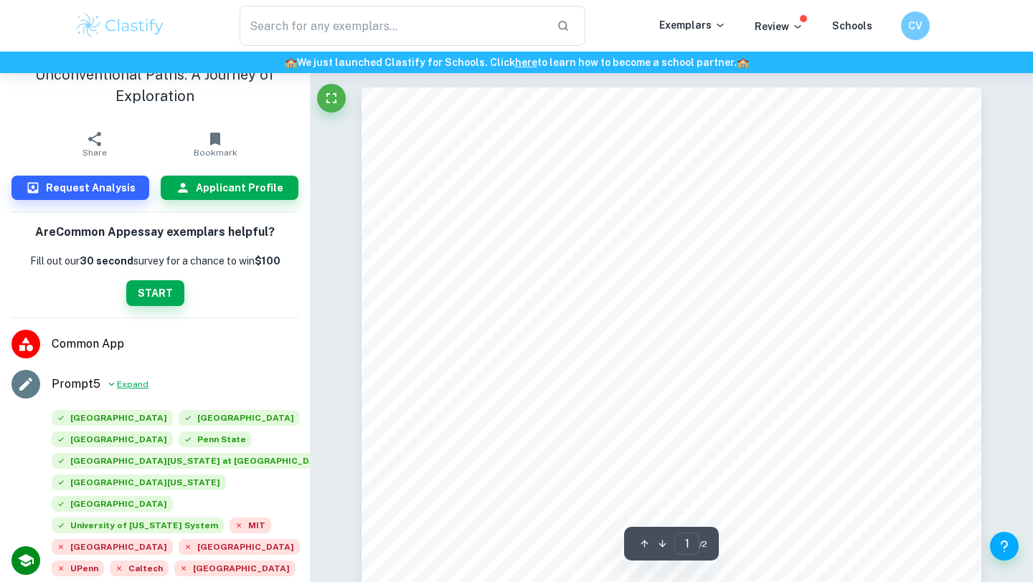
scroll to position [22, 0]
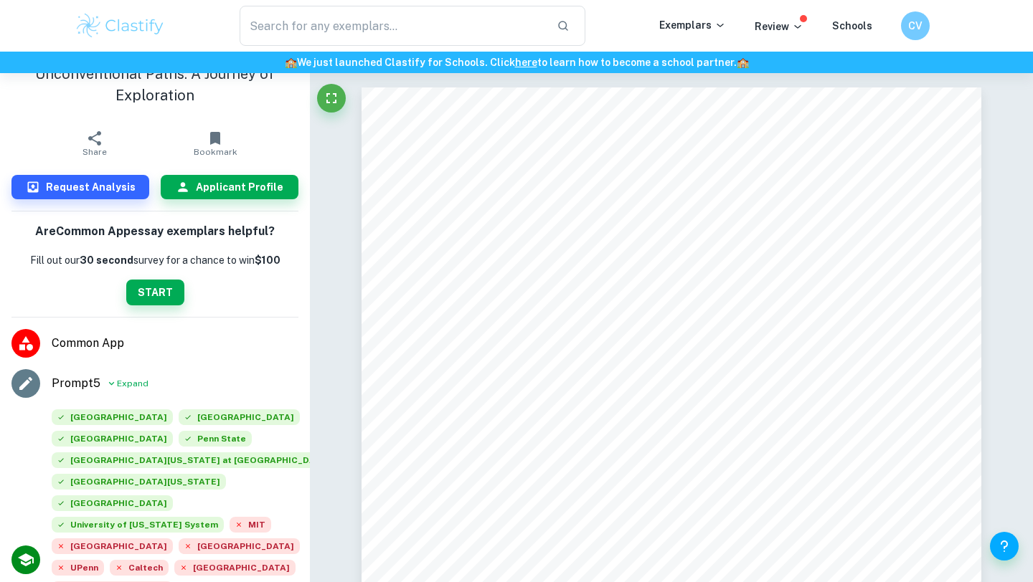
click at [423, 355] on div "I was determined to get from the [GEOGRAPHIC_DATA] to the [GEOGRAPHIC_DATA] in …" at bounding box center [672, 489] width 620 height 802
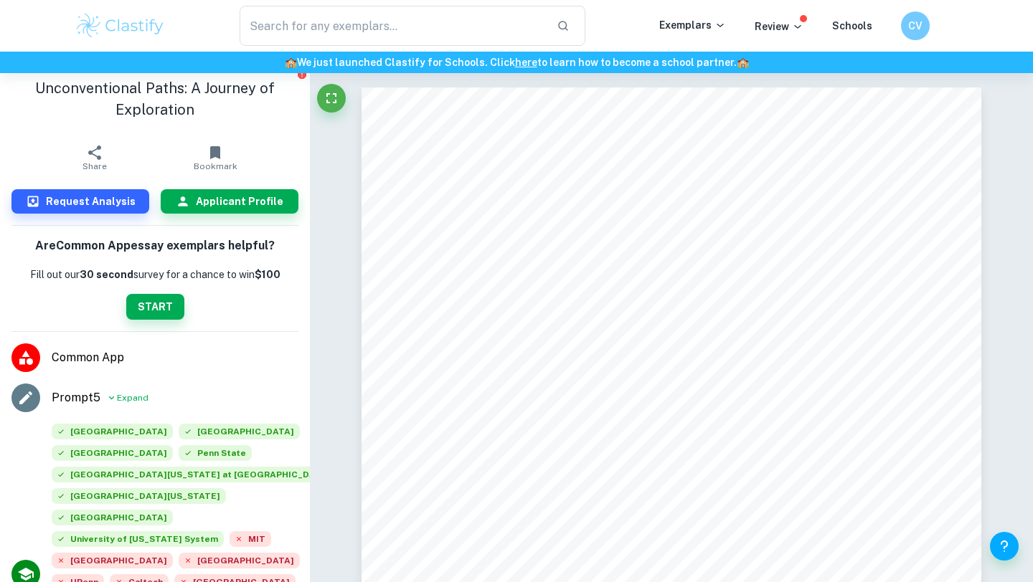
scroll to position [8, 0]
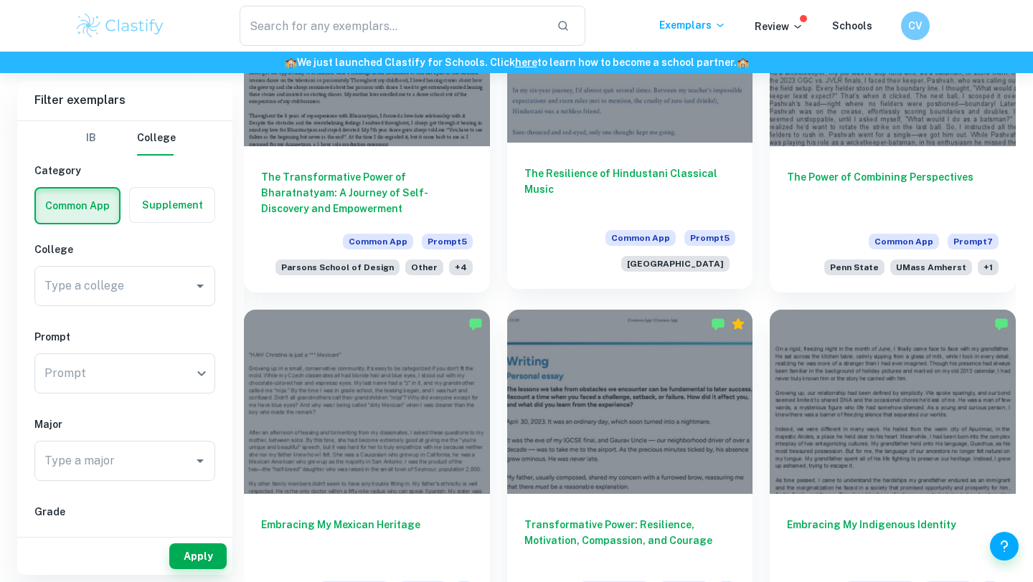
scroll to position [887, 0]
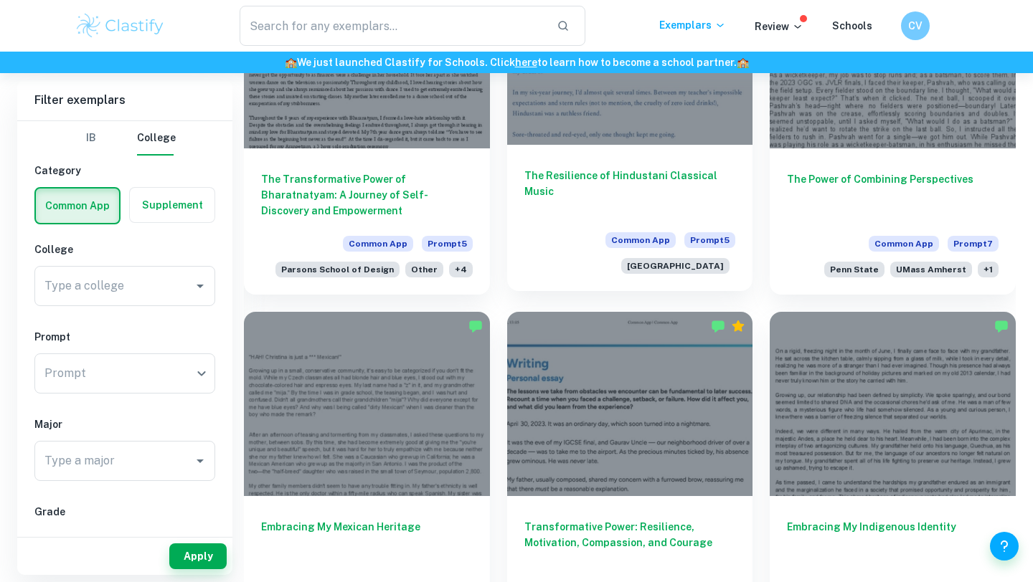
click at [546, 199] on div "The Resilience of Hindustani Classical Music Common App Prompt 5 [GEOGRAPHIC_DA…" at bounding box center [630, 218] width 246 height 146
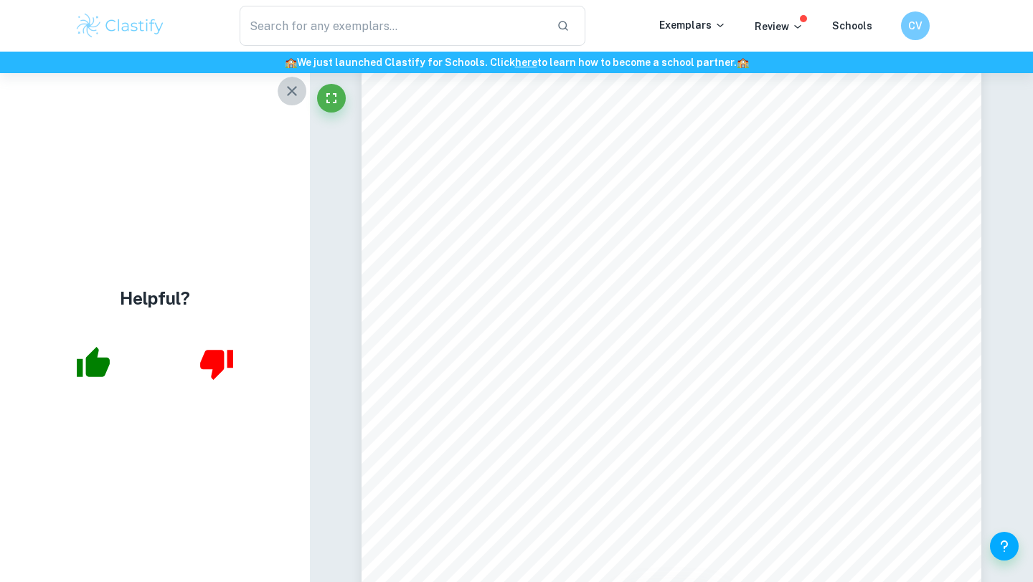
click at [288, 92] on icon "button" at bounding box center [291, 90] width 17 height 17
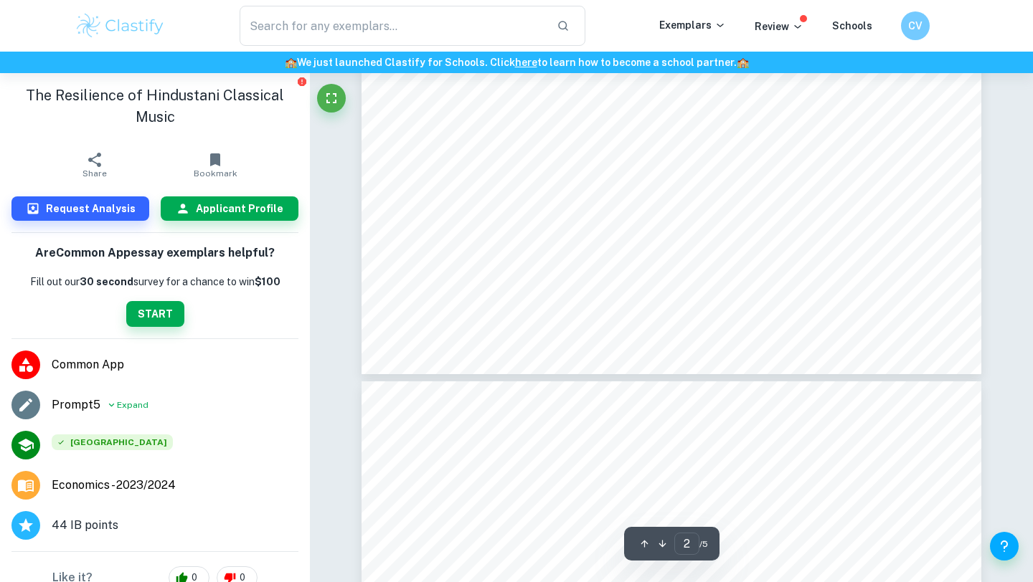
scroll to position [1325, 0]
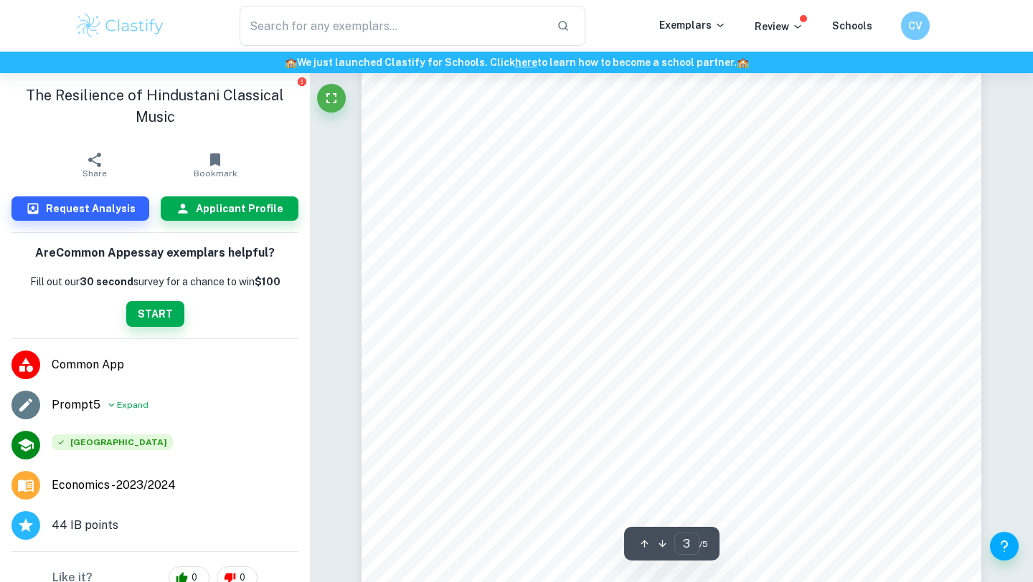
scroll to position [1831, 0]
click at [444, 281] on div "Discuss an accomplishment, event, or realization that sparked a period of [MEDI…" at bounding box center [672, 276] width 620 height 802
click at [443, 281] on div "Discuss an accomplishment, event, or realization that sparked a period of [MEDI…" at bounding box center [672, 276] width 620 height 802
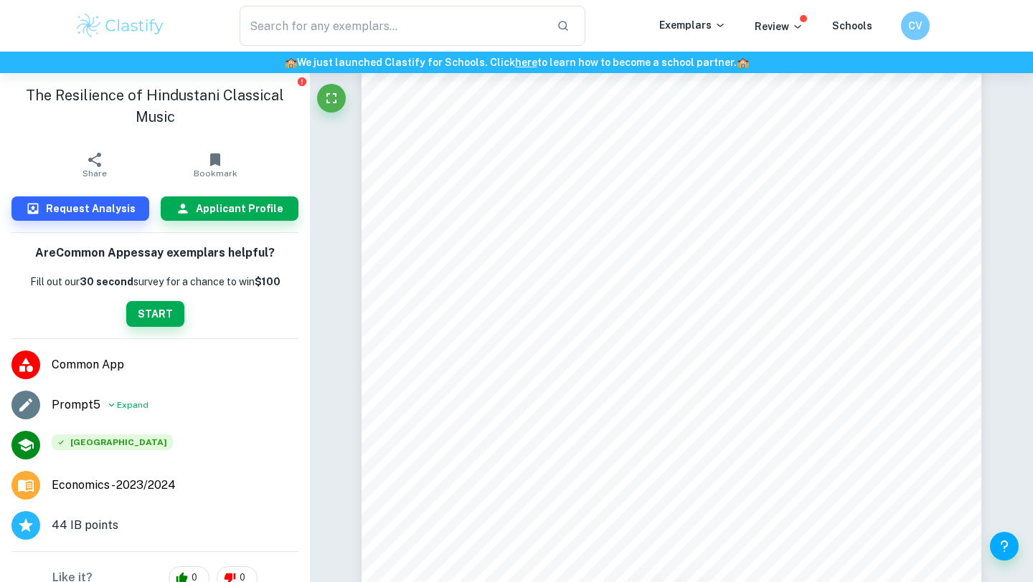
click at [431, 280] on div at bounding box center [672, 276] width 620 height 802
click at [431, 280] on div "Discuss an accomplishment, event, or realization that sparked a period of [MEDI…" at bounding box center [672, 276] width 620 height 802
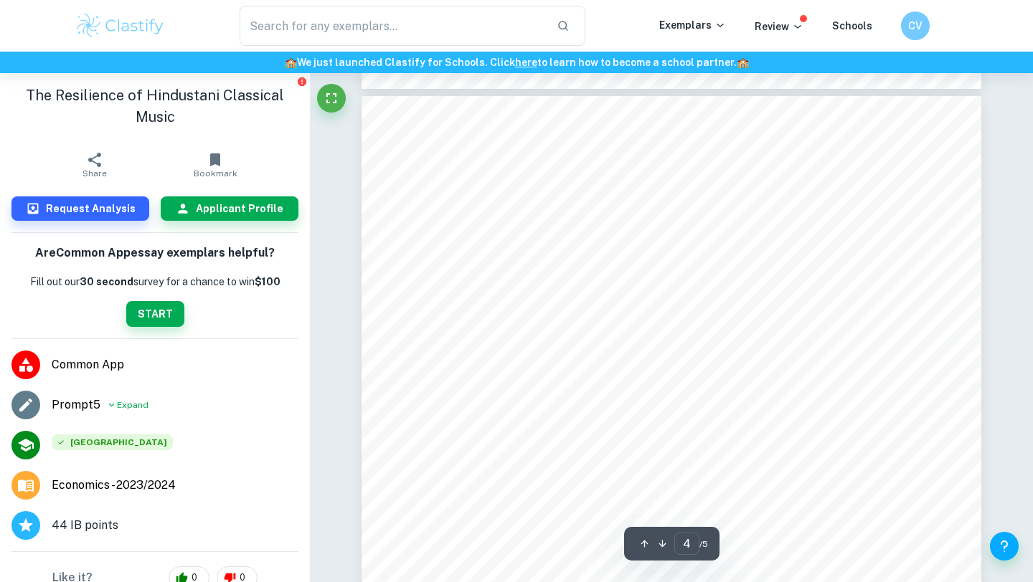
scroll to position [2417, 0]
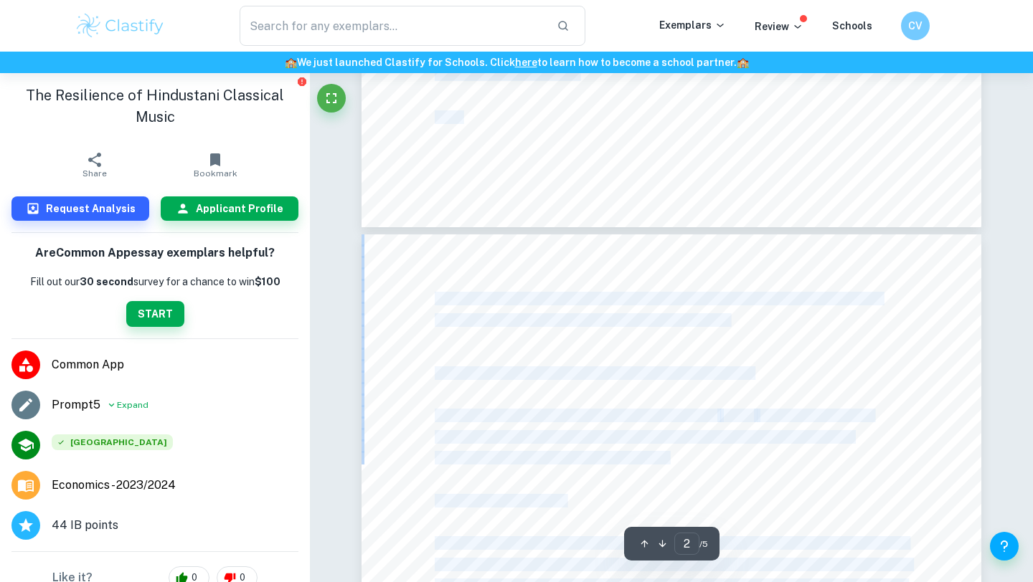
type input "1"
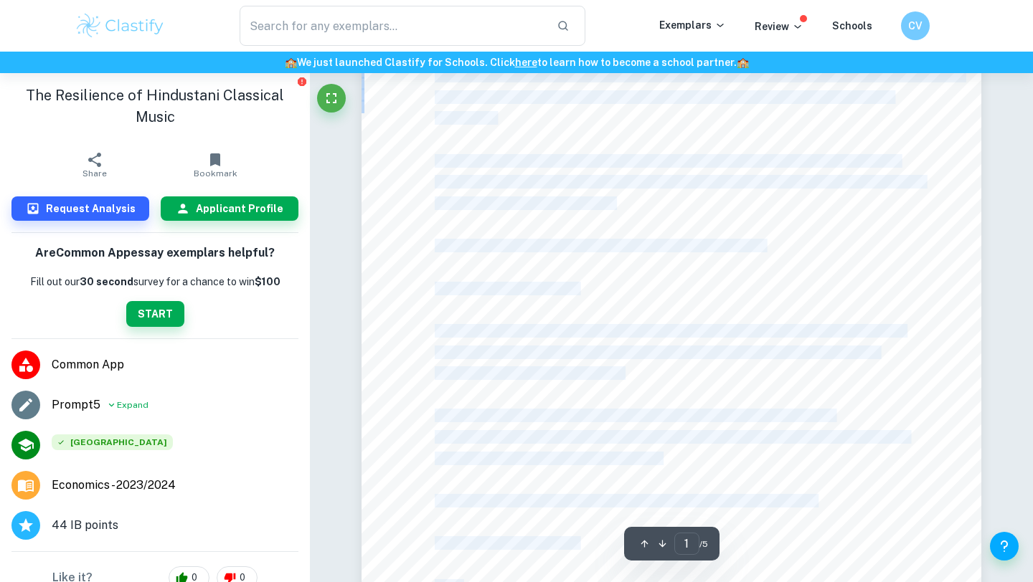
scroll to position [0, 0]
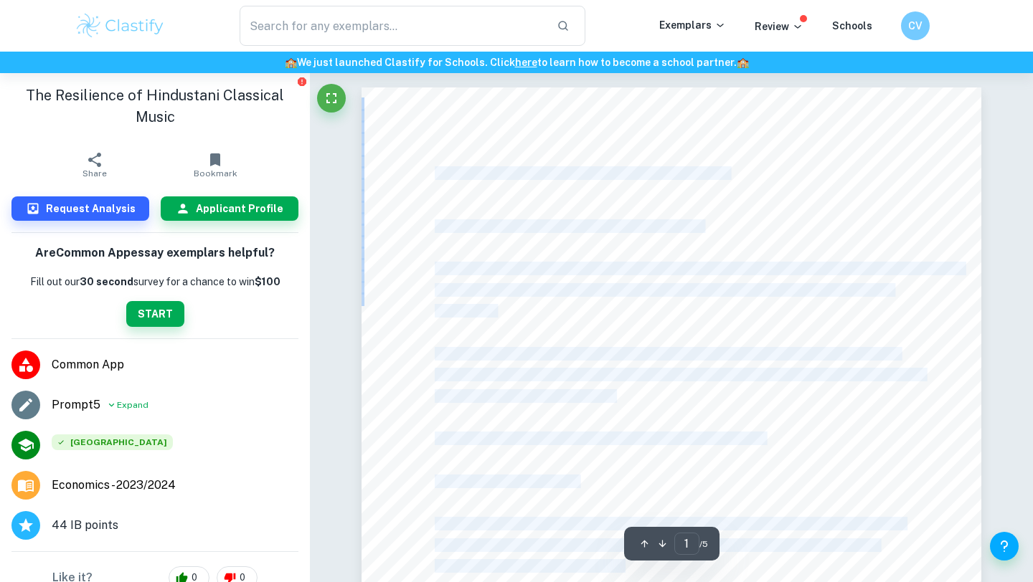
drag, startPoint x: 662, startPoint y: 410, endPoint x: 638, endPoint y: 106, distance: 305.1
copy div "loremi dol s ame consecteturad el seddoeiu te incidi. <Ut! La! Et, Dolore! Magn…"
click at [95, 405] on span "Prompt 5" at bounding box center [76, 405] width 49 height 17
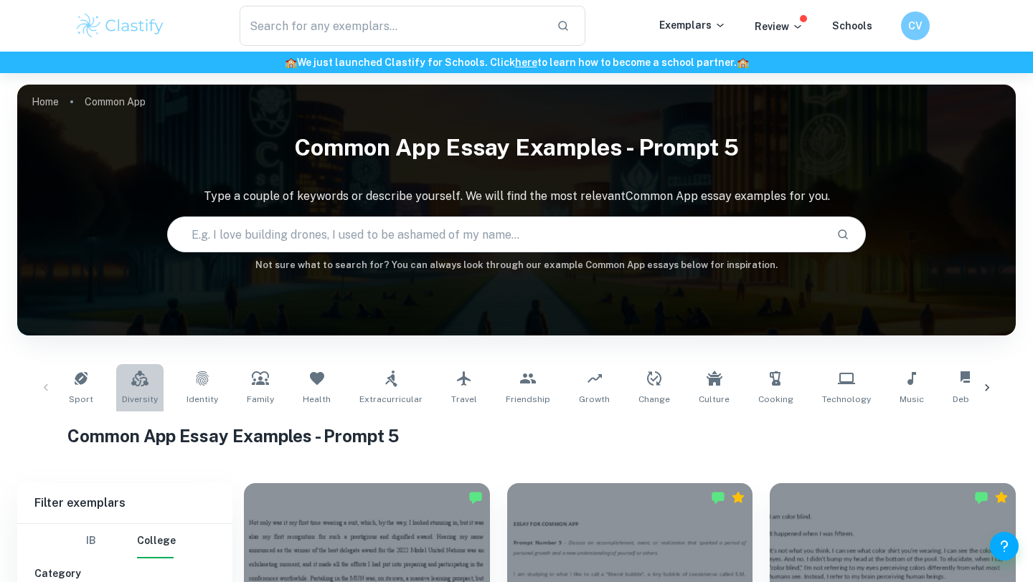
click at [145, 405] on span "Diversity" at bounding box center [140, 399] width 36 height 13
type input "Diversity"
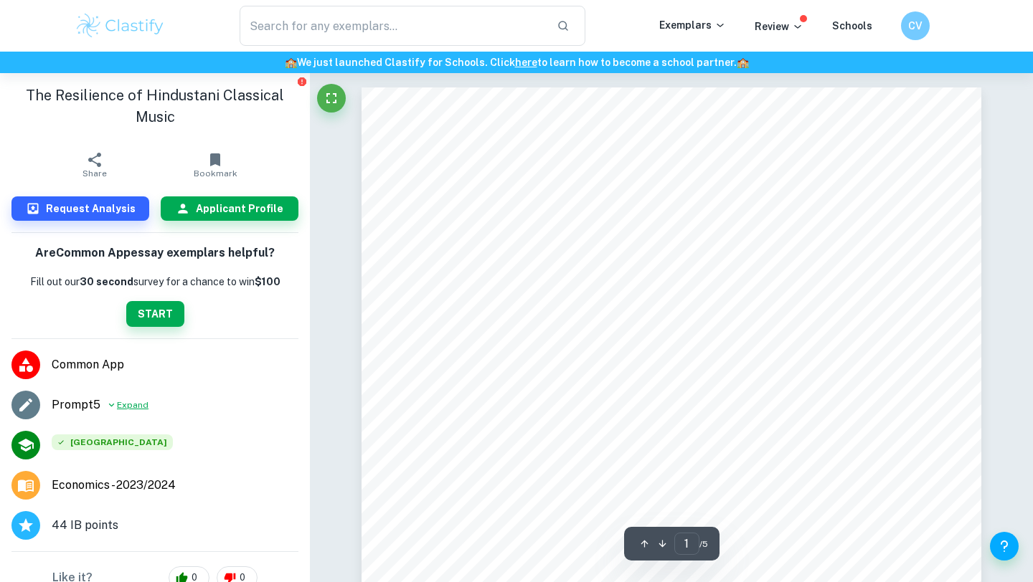
click at [123, 409] on span "Expand" at bounding box center [133, 405] width 32 height 13
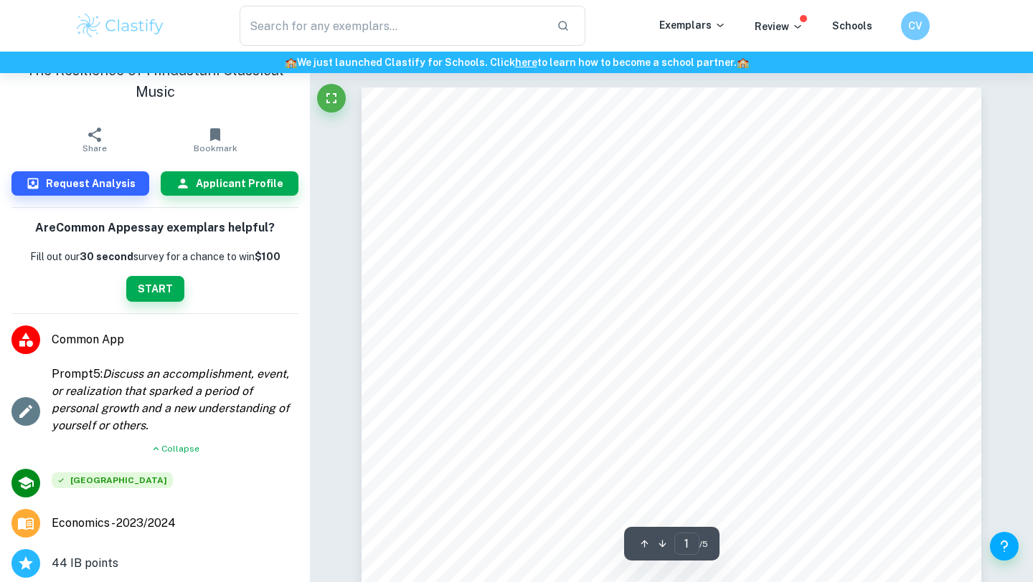
scroll to position [29, 0]
